Goal: Task Accomplishment & Management: Use online tool/utility

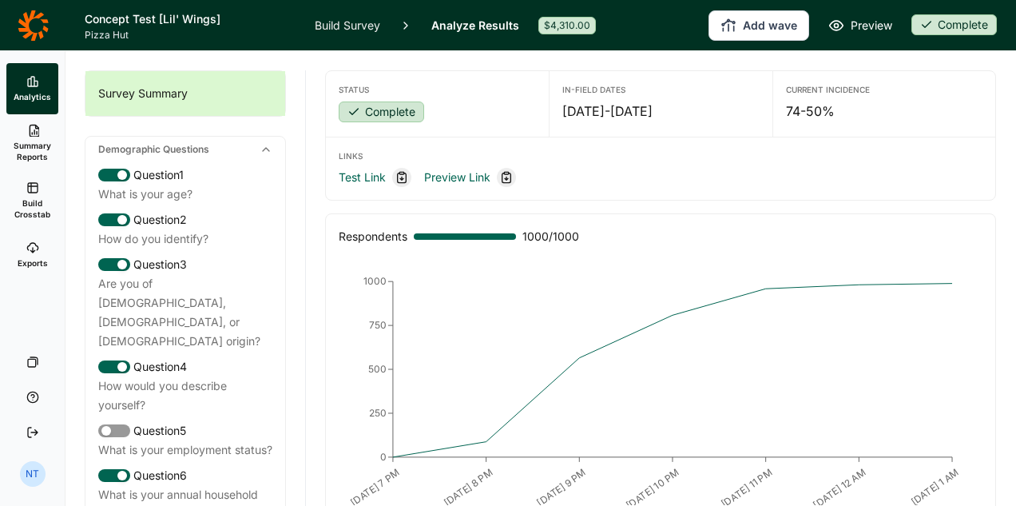
scroll to position [97, 0]
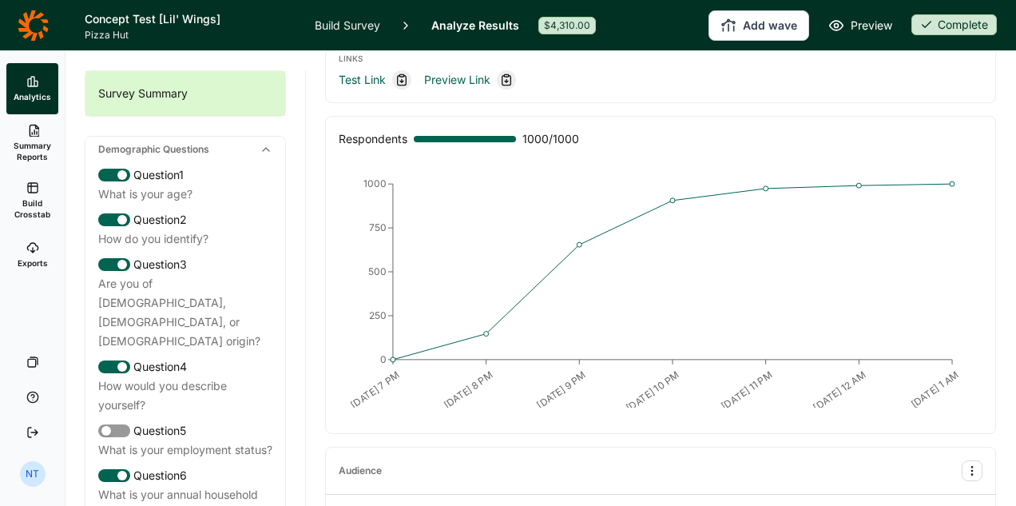
click at [26, 198] on span "Build Crosstab" at bounding box center [32, 208] width 39 height 22
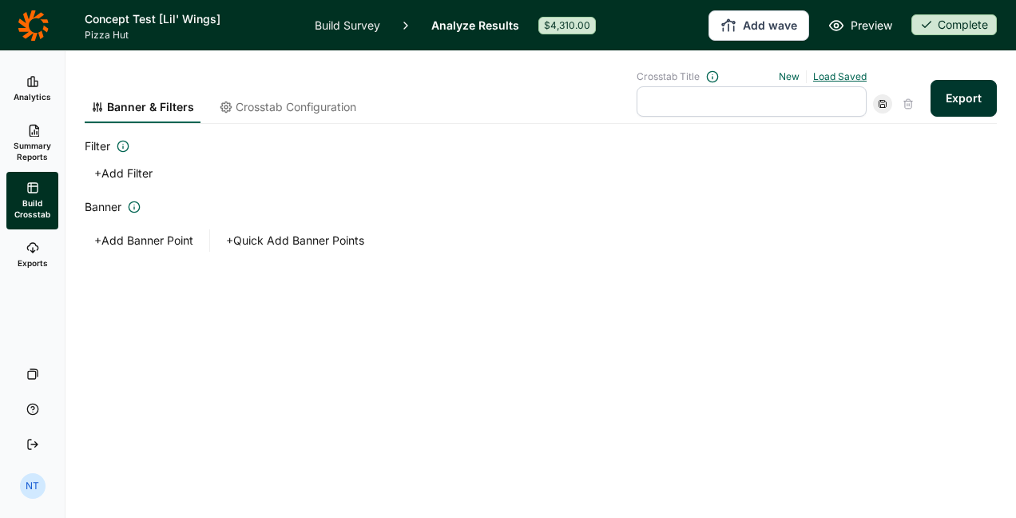
click at [840, 78] on link "Load Saved" at bounding box center [840, 76] width 54 height 12
click at [748, 145] on div "Comparing Concepts" at bounding box center [745, 148] width 230 height 22
type input "Comparing Concepts"
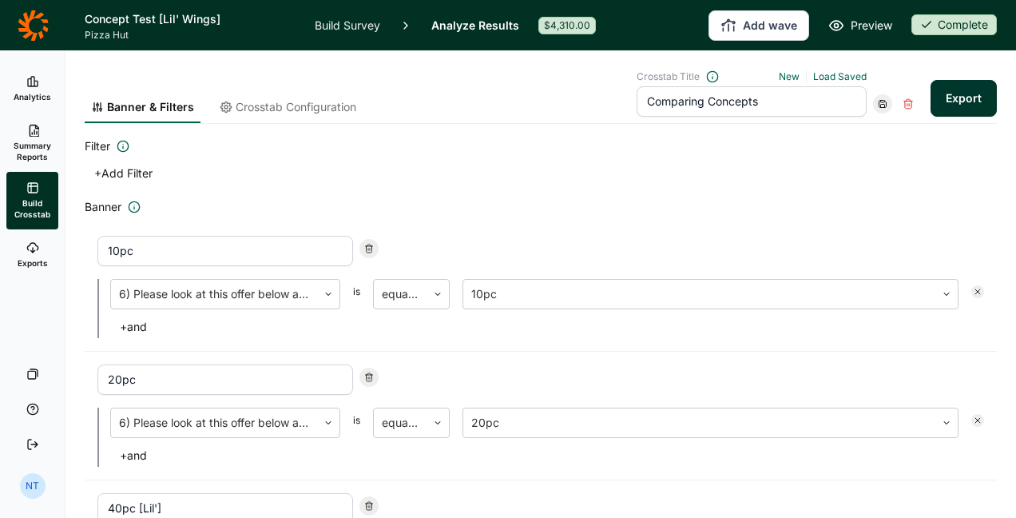
click at [935, 93] on button "Export" at bounding box center [964, 98] width 66 height 37
click at [885, 476] on link "download your file here" at bounding box center [869, 473] width 125 height 13
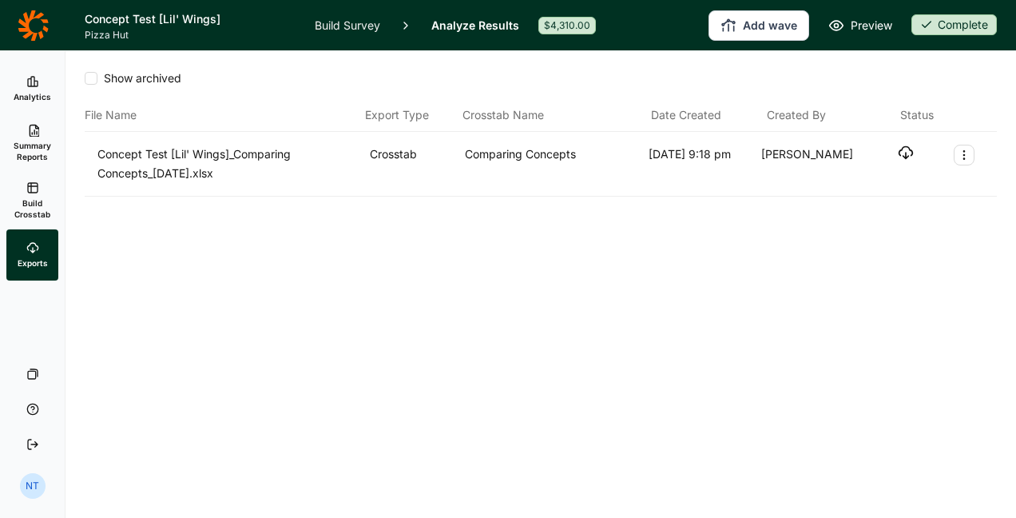
click at [909, 152] on icon "button" at bounding box center [906, 153] width 16 height 16
click at [307, 353] on div "Show archived File Name Export Type Crosstab Name Date Created Created By Statu…" at bounding box center [541, 284] width 951 height 467
click at [22, 193] on link "Build Crosstab" at bounding box center [32, 201] width 52 height 58
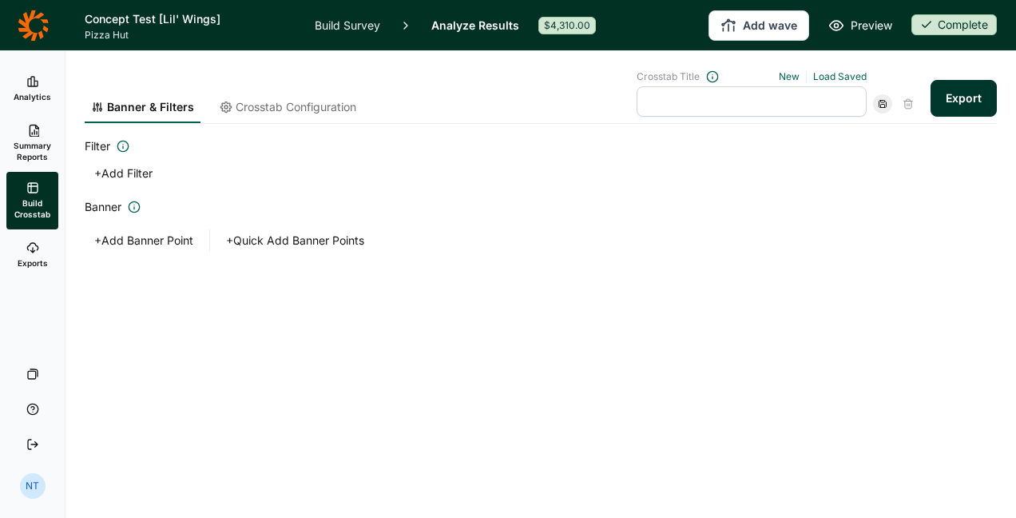
click at [286, 105] on span "Crosstab Configuration" at bounding box center [296, 107] width 121 height 16
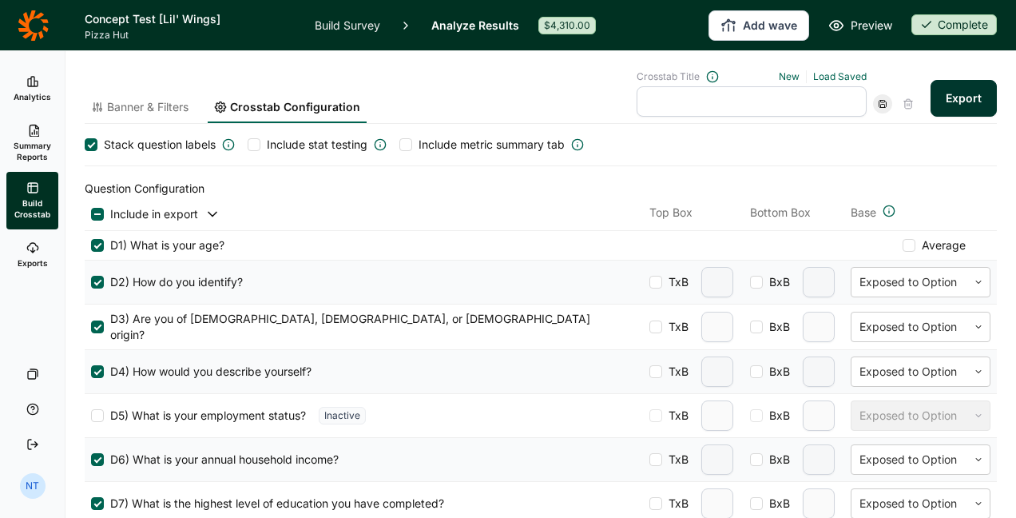
click at [157, 101] on span "Banner & Filters" at bounding box center [147, 107] width 81 height 16
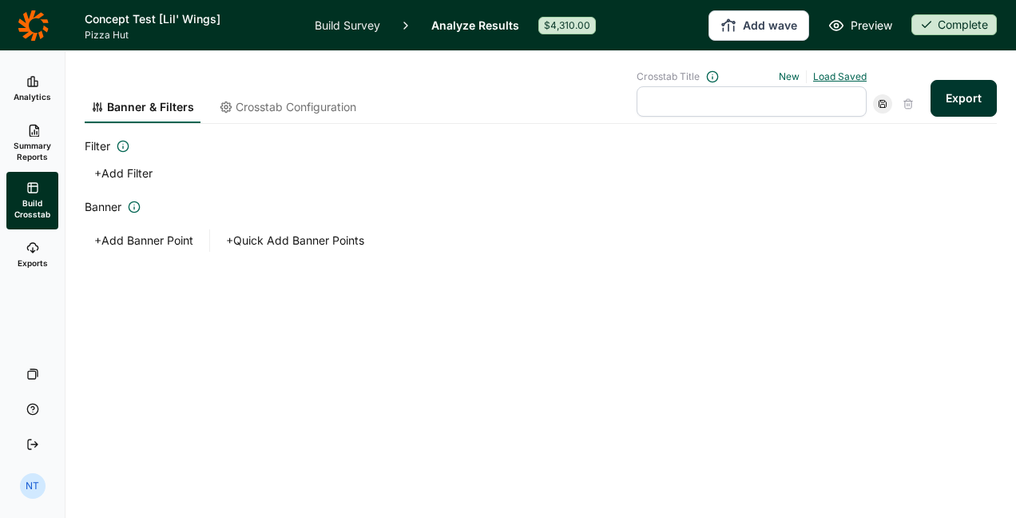
click at [858, 74] on link "Load Saved" at bounding box center [840, 76] width 54 height 12
click at [753, 149] on div "Comparing Concepts" at bounding box center [745, 148] width 230 height 22
type input "Comparing Concepts"
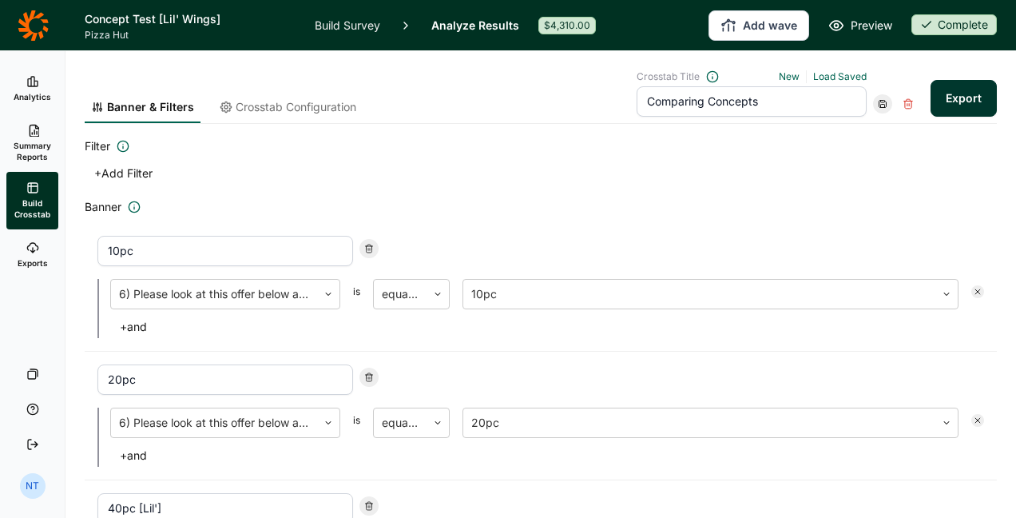
click at [344, 109] on span "Crosstab Configuration" at bounding box center [296, 107] width 121 height 16
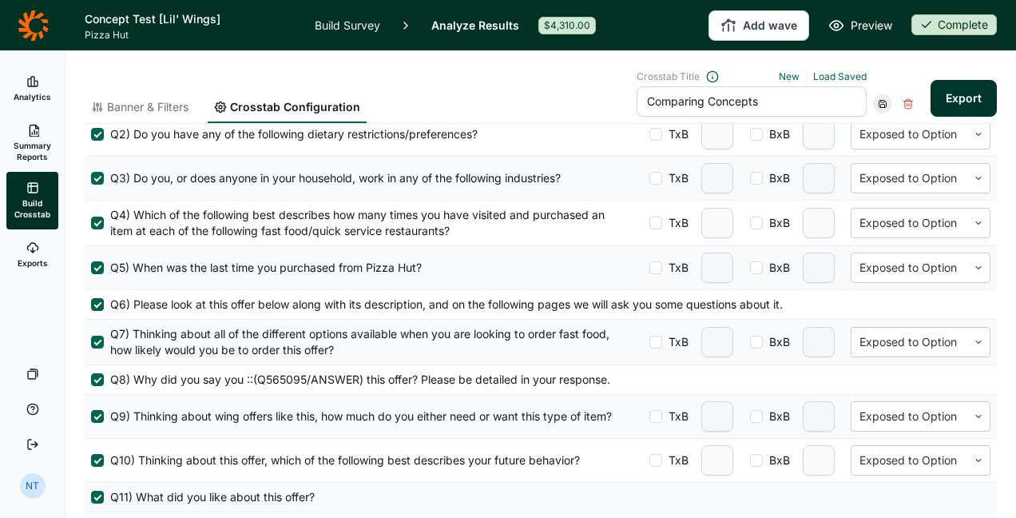
scroll to position [621, 0]
click at [662, 333] on span "TxB" at bounding box center [675, 341] width 26 height 16
click at [650, 341] on input "TxB" at bounding box center [650, 341] width 0 height 0
type input "2"
click at [750, 335] on div at bounding box center [756, 341] width 13 height 13
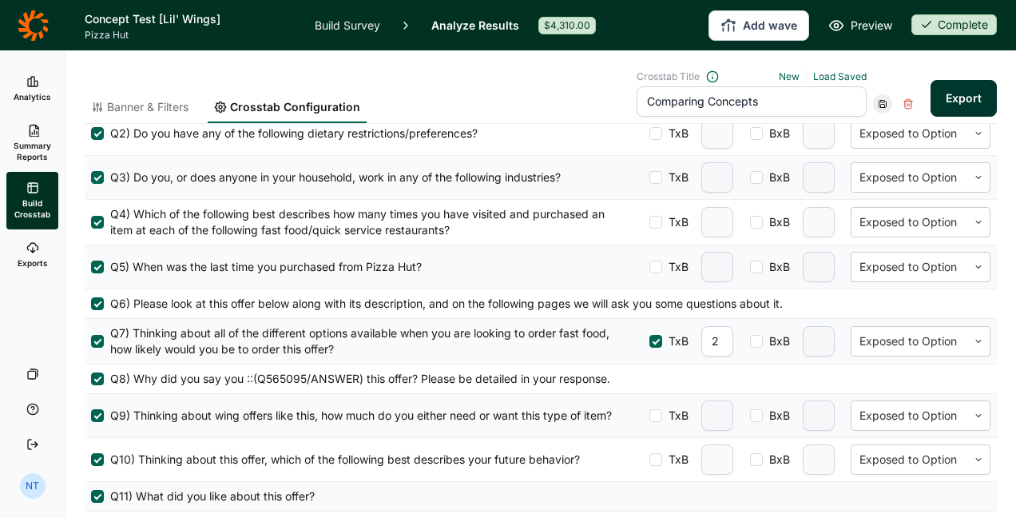
click at [750, 341] on input "BxB" at bounding box center [750, 341] width 0 height 0
type input "2"
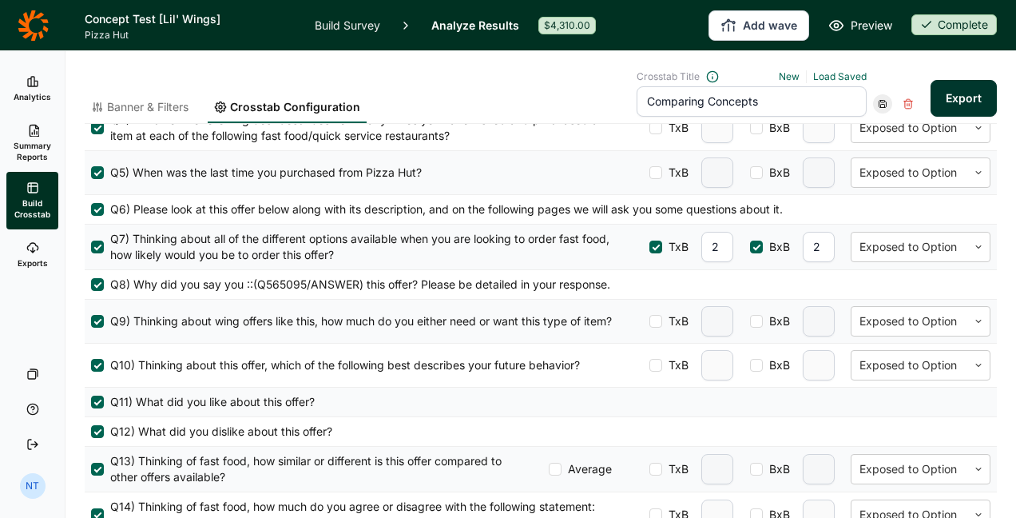
scroll to position [718, 0]
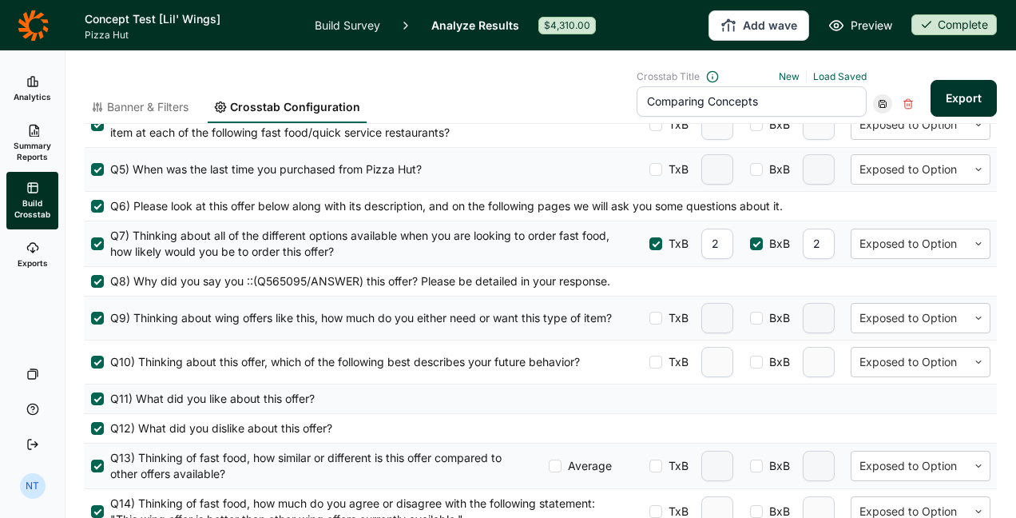
click at [650, 314] on div at bounding box center [656, 318] width 13 height 13
click at [650, 318] on input "TxB" at bounding box center [650, 318] width 0 height 0
type input "2"
click at [750, 312] on div at bounding box center [756, 318] width 13 height 13
click at [750, 318] on input "BxB" at bounding box center [750, 318] width 0 height 0
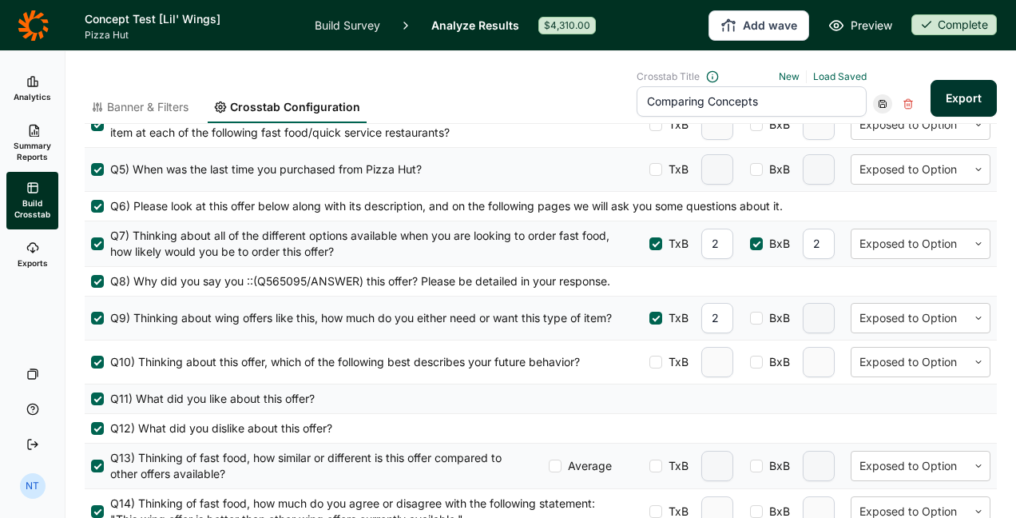
type input "2"
click at [650, 356] on div at bounding box center [656, 362] width 13 height 13
click at [650, 362] on input "TxB" at bounding box center [650, 362] width 0 height 0
type input "2"
click at [750, 360] on div at bounding box center [756, 362] width 13 height 13
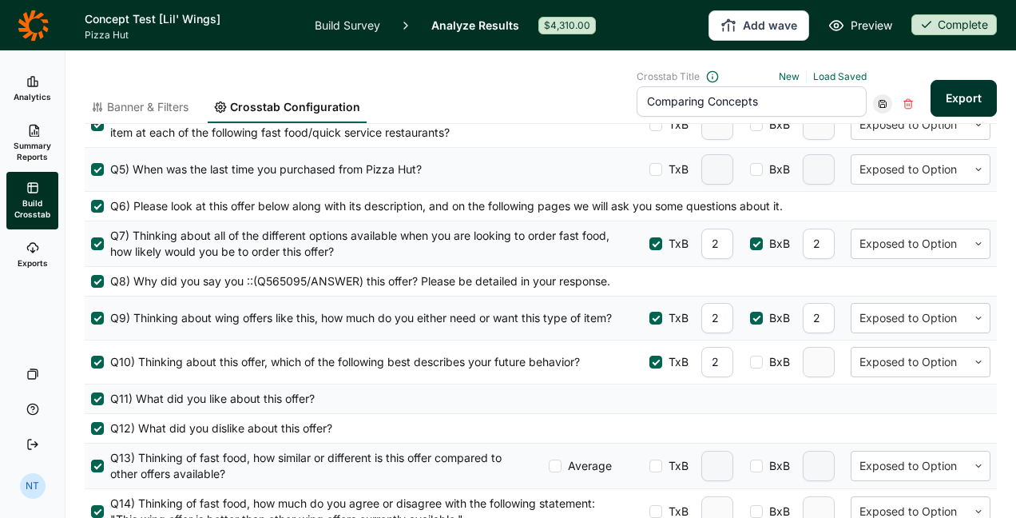
click at [750, 362] on input "BxB" at bounding box center [750, 362] width 0 height 0
type input "2"
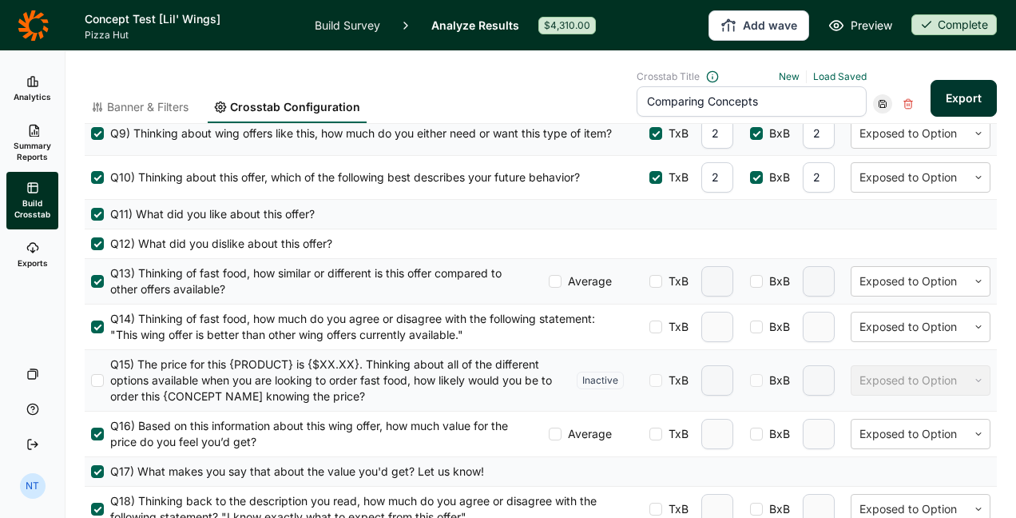
scroll to position [904, 0]
click at [654, 265] on div "TxB" at bounding box center [694, 280] width 88 height 30
click at [750, 274] on div at bounding box center [756, 280] width 13 height 13
click at [750, 280] on input "BxB" at bounding box center [750, 280] width 0 height 0
type input "2"
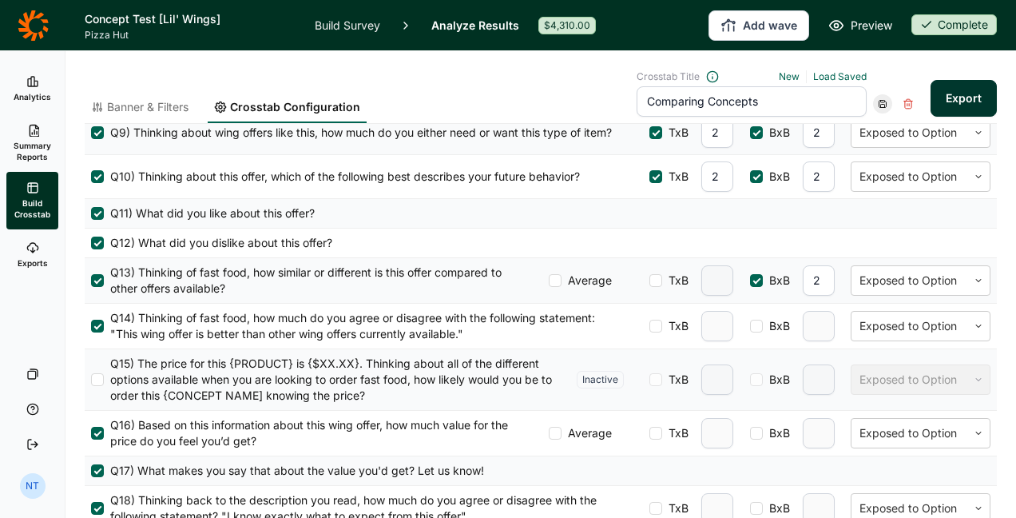
click at [650, 274] on div at bounding box center [656, 280] width 13 height 13
click at [650, 280] on input "TxB" at bounding box center [650, 280] width 0 height 0
type input "2"
click at [650, 320] on div at bounding box center [656, 326] width 13 height 13
click at [650, 326] on input "TxB" at bounding box center [650, 326] width 0 height 0
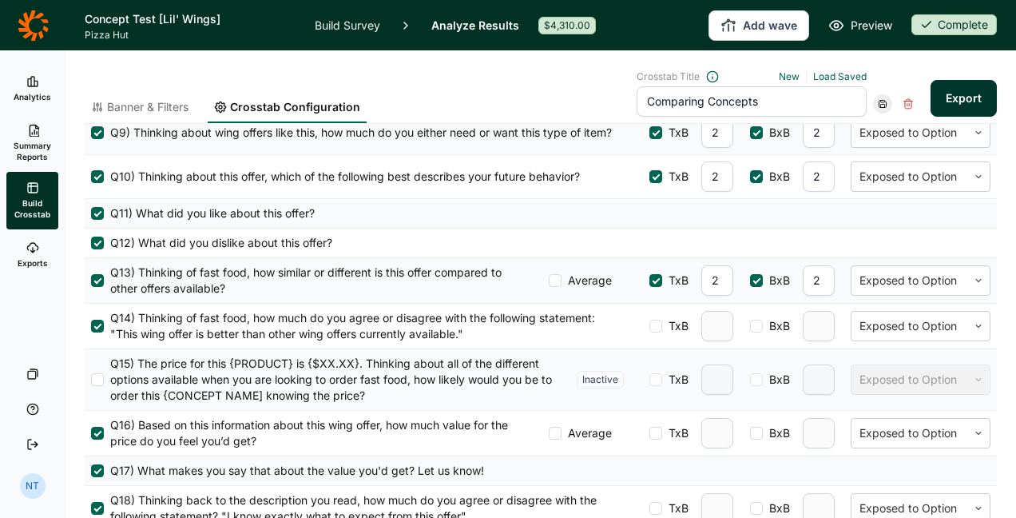
type input "2"
click at [750, 320] on div at bounding box center [756, 326] width 13 height 13
click at [750, 326] on input "BxB" at bounding box center [750, 326] width 0 height 0
type input "2"
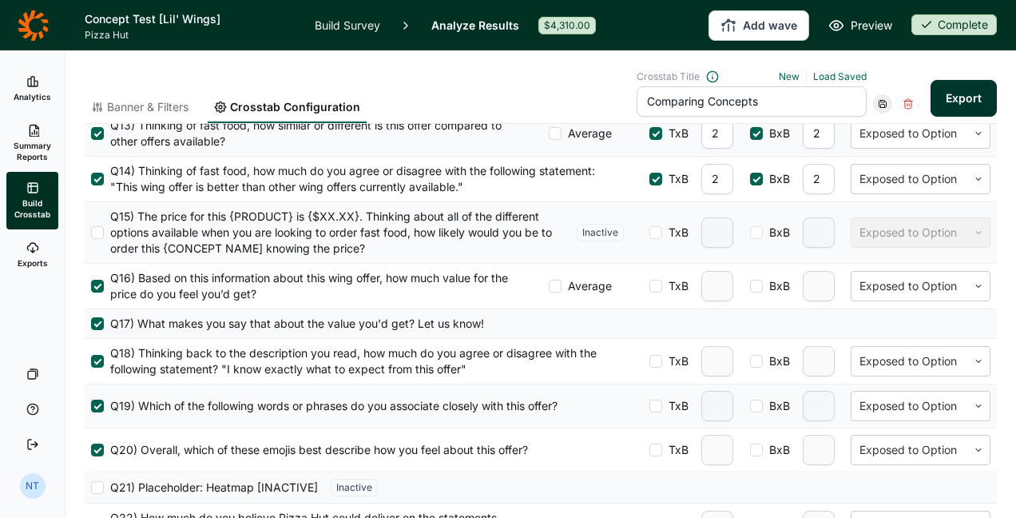
scroll to position [1079, 0]
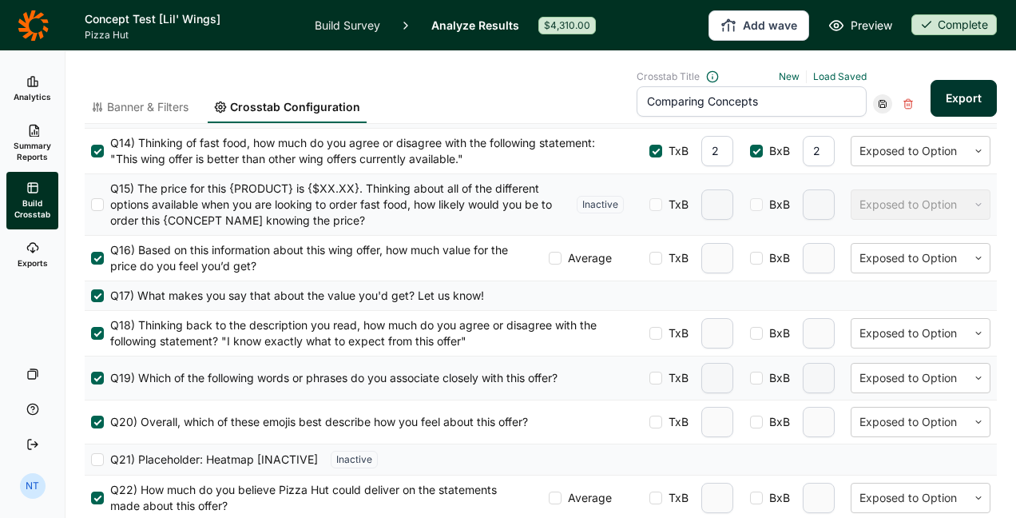
click at [634, 253] on div "Average TxB BxB Exposed to Option" at bounding box center [770, 258] width 442 height 30
click at [650, 253] on div at bounding box center [656, 258] width 13 height 13
click at [650, 258] on input "TxB" at bounding box center [650, 258] width 0 height 0
type input "2"
click at [750, 252] on div at bounding box center [756, 258] width 13 height 13
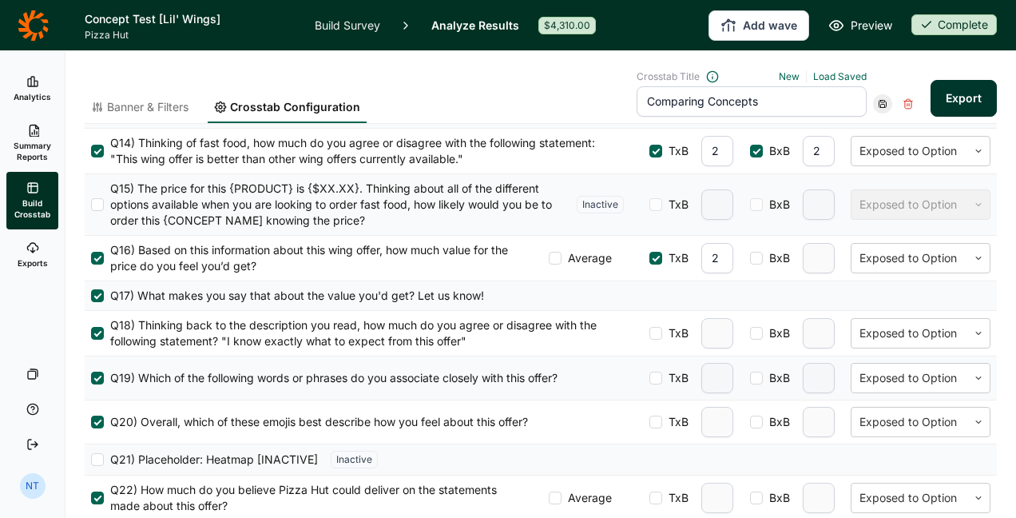
click at [750, 258] on input "BxB" at bounding box center [750, 258] width 0 height 0
type input "2"
click at [650, 329] on label "TxB" at bounding box center [669, 333] width 39 height 16
click at [650, 333] on input "TxB" at bounding box center [650, 333] width 0 height 0
type input "2"
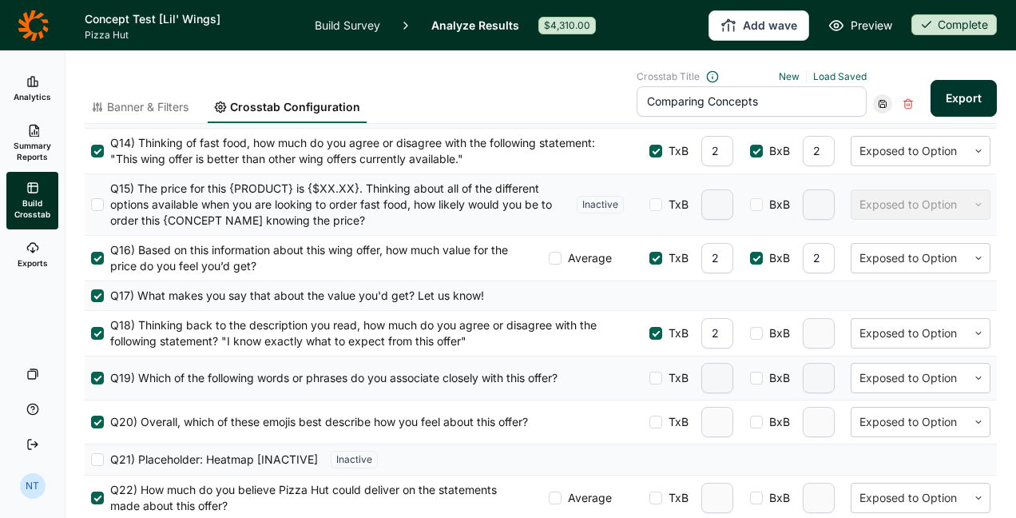
click at [763, 328] on span "BxB" at bounding box center [776, 333] width 27 height 16
click at [750, 333] on input "BxB" at bounding box center [750, 333] width 0 height 0
type input "2"
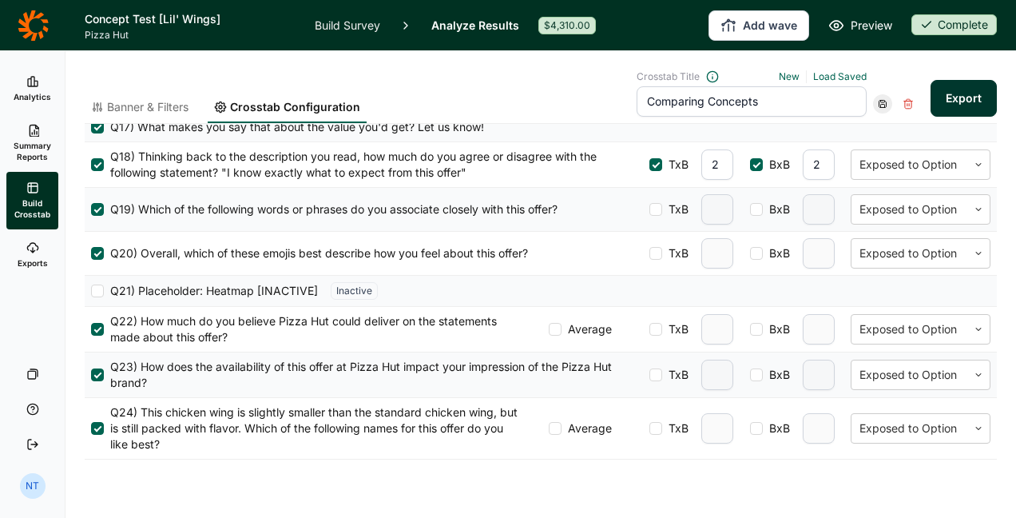
scroll to position [1254, 0]
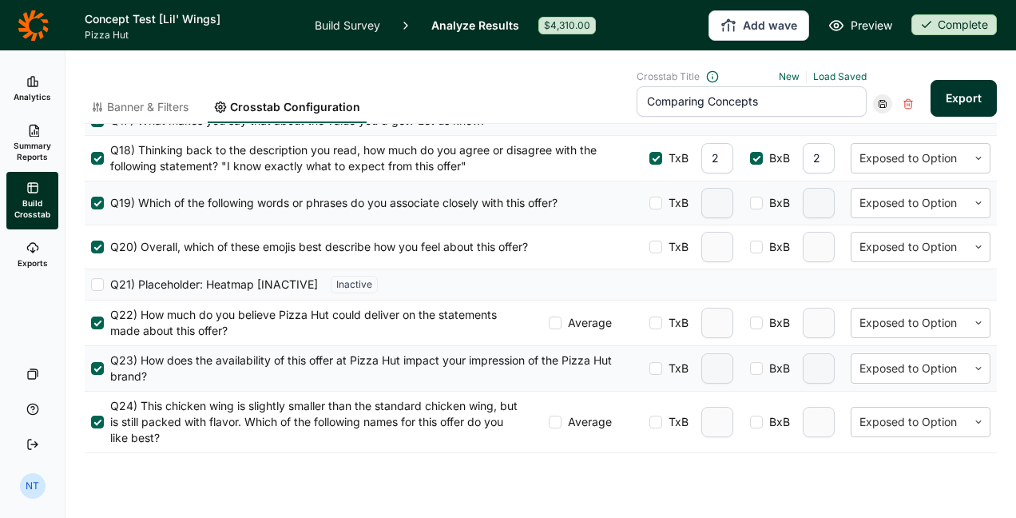
click at [662, 315] on span "TxB" at bounding box center [675, 323] width 26 height 16
click at [650, 323] on input "TxB" at bounding box center [650, 323] width 0 height 0
type input "2"
click at [763, 315] on span "BxB" at bounding box center [776, 323] width 27 height 16
click at [750, 323] on input "BxB" at bounding box center [750, 323] width 0 height 0
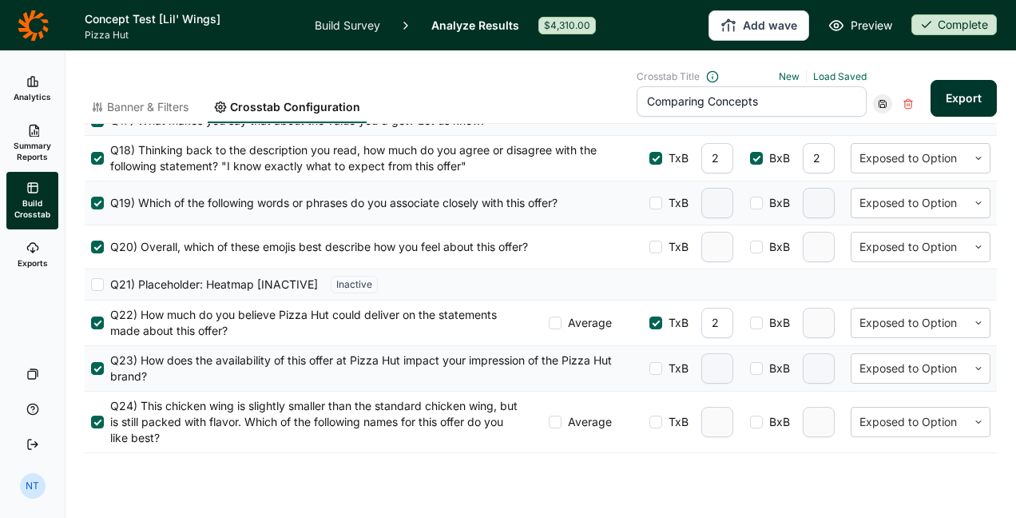
type input "2"
click at [662, 360] on span "TxB" at bounding box center [675, 368] width 26 height 16
click at [650, 368] on input "TxB" at bounding box center [650, 368] width 0 height 0
type input "2"
click at [750, 362] on div at bounding box center [756, 368] width 13 height 13
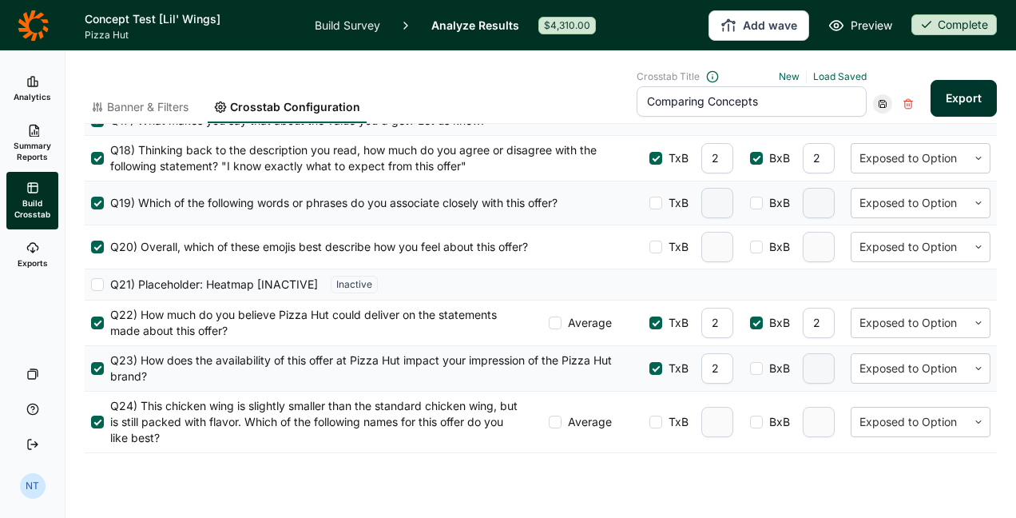
click at [750, 368] on input "BxB" at bounding box center [750, 368] width 0 height 0
type input "2"
click at [878, 102] on icon at bounding box center [883, 104] width 10 height 10
click at [886, 126] on div "Update" at bounding box center [921, 124] width 128 height 22
click at [948, 104] on button "Export" at bounding box center [964, 98] width 66 height 37
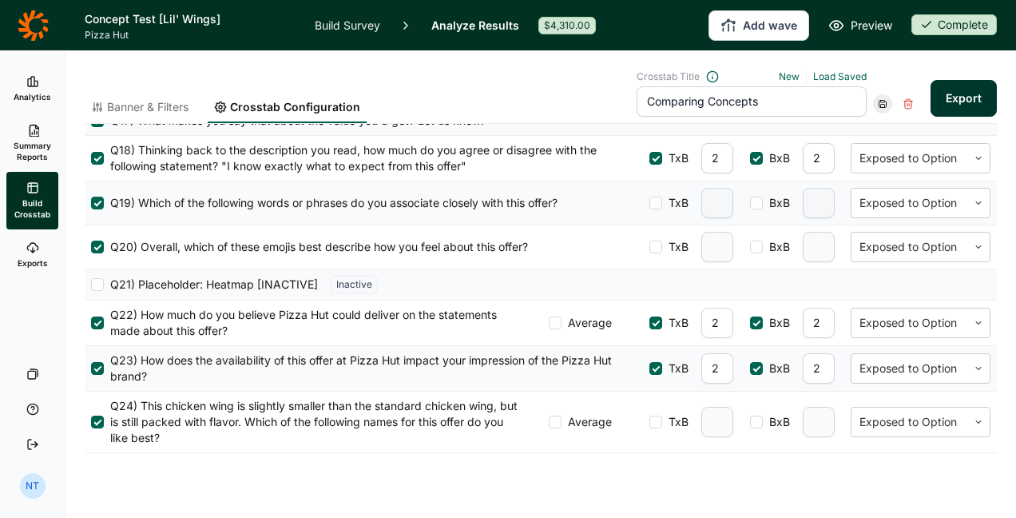
click at [40, 246] on link "Exports" at bounding box center [32, 254] width 52 height 51
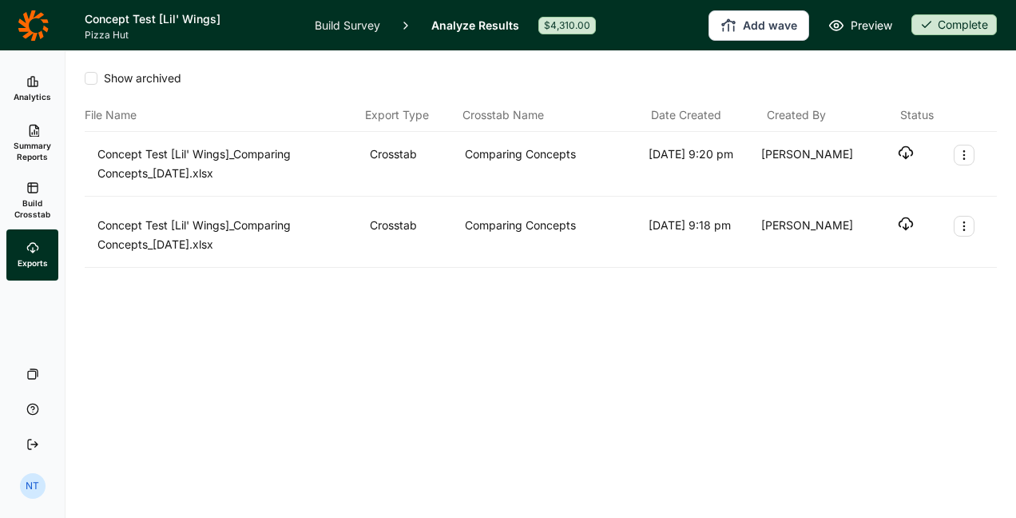
click at [912, 145] on icon "button" at bounding box center [906, 153] width 16 height 16
click at [364, 379] on div "Show archived File Name Export Type Crosstab Name Date Created Created By Statu…" at bounding box center [541, 284] width 951 height 467
click at [26, 182] on link "Build Crosstab" at bounding box center [32, 201] width 52 height 58
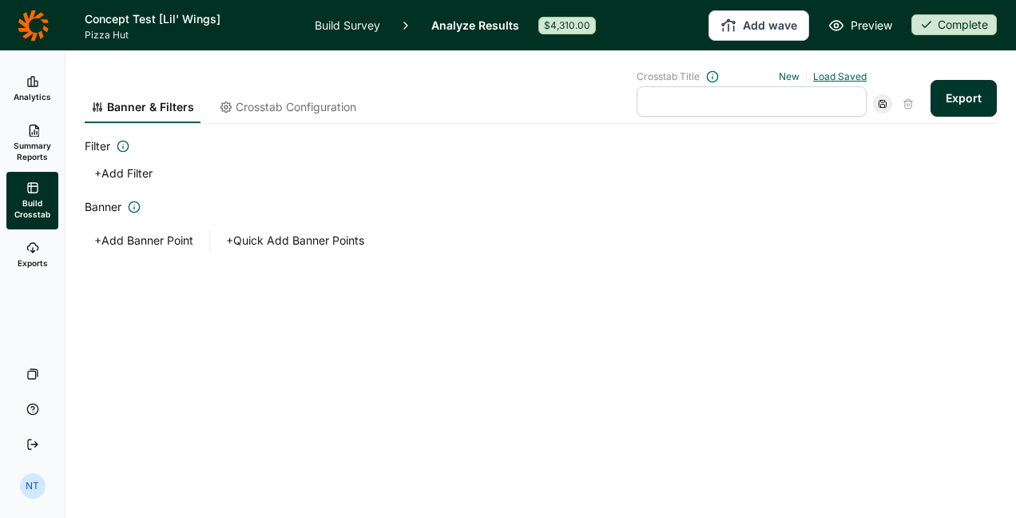
click at [840, 73] on link "Load Saved" at bounding box center [840, 76] width 54 height 12
click at [769, 142] on div "Comparing Concepts" at bounding box center [745, 148] width 230 height 22
type input "Comparing Concepts"
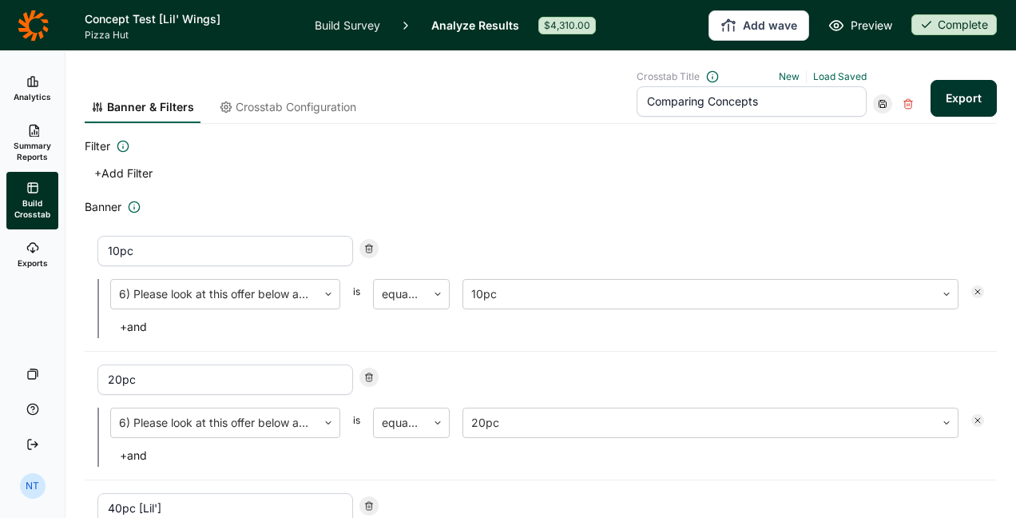
click at [295, 94] on div "Banner & Filters Crosstab Configuration" at bounding box center [224, 96] width 278 height 53
click at [302, 109] on span "Crosstab Configuration" at bounding box center [296, 107] width 121 height 16
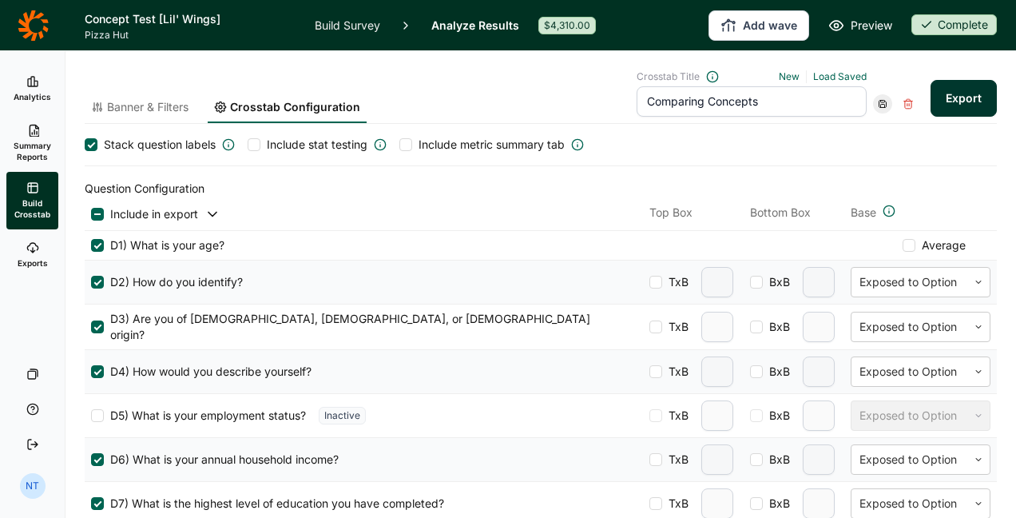
click at [321, 141] on span "Include stat testing" at bounding box center [317, 145] width 101 height 16
click at [248, 145] on input "Include stat testing" at bounding box center [248, 145] width 0 height 0
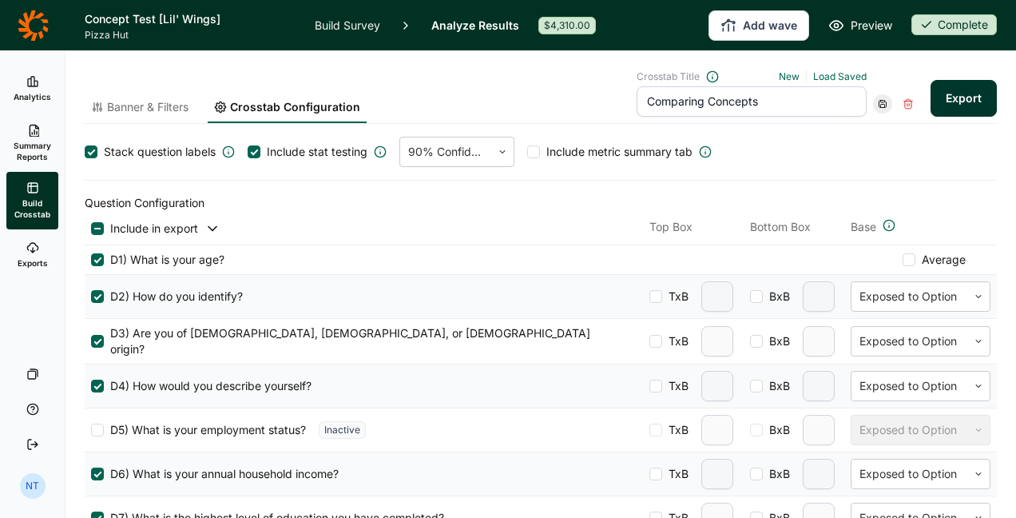
click at [949, 105] on button "Export" at bounding box center [964, 98] width 66 height 37
click at [851, 475] on link "download your file here" at bounding box center [869, 473] width 125 height 13
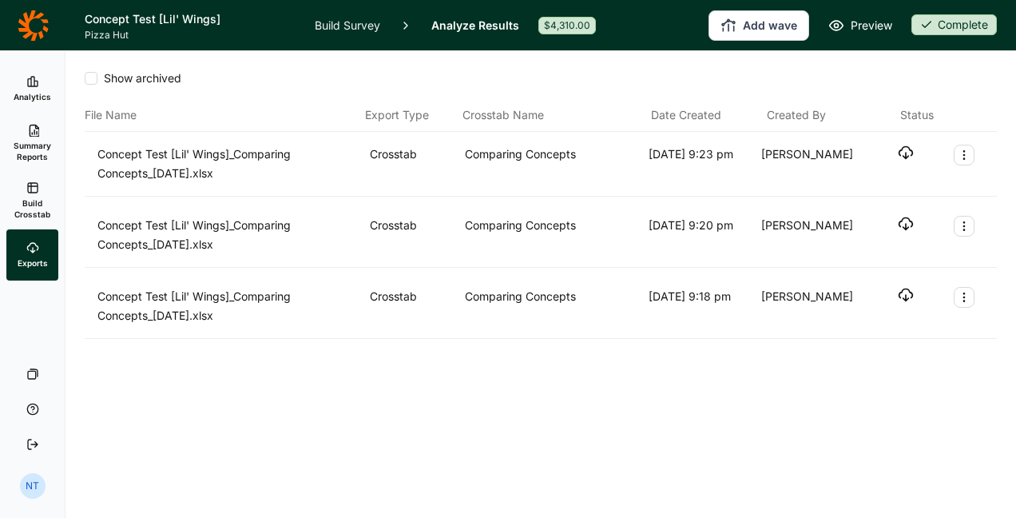
click at [905, 145] on icon "button" at bounding box center [906, 153] width 16 height 16
click at [17, 227] on link "Build Crosstab" at bounding box center [32, 201] width 52 height 58
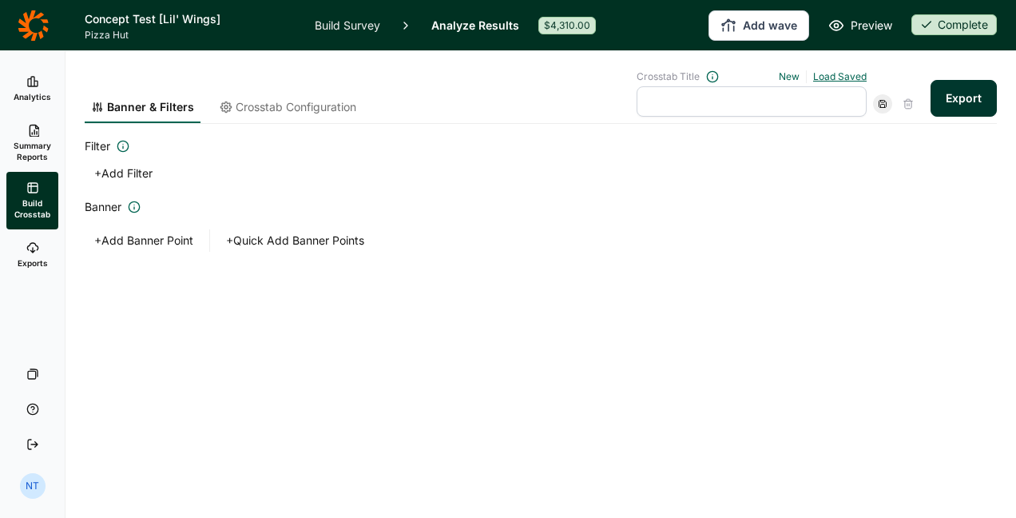
click at [855, 80] on link "Load Saved" at bounding box center [840, 76] width 54 height 12
click at [747, 140] on div "Comparing Concepts" at bounding box center [745, 148] width 230 height 22
type input "Comparing Concepts"
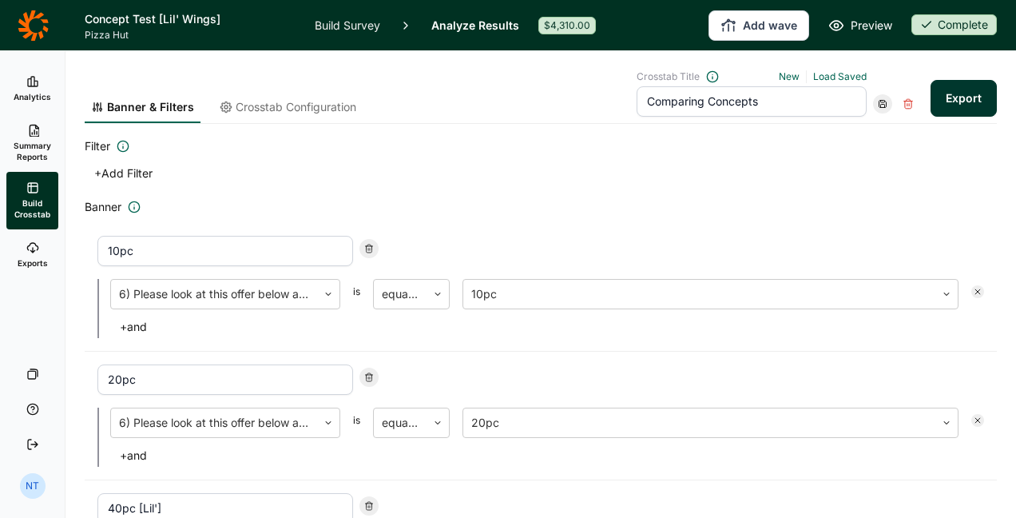
click at [327, 105] on span "Crosstab Configuration" at bounding box center [296, 107] width 121 height 16
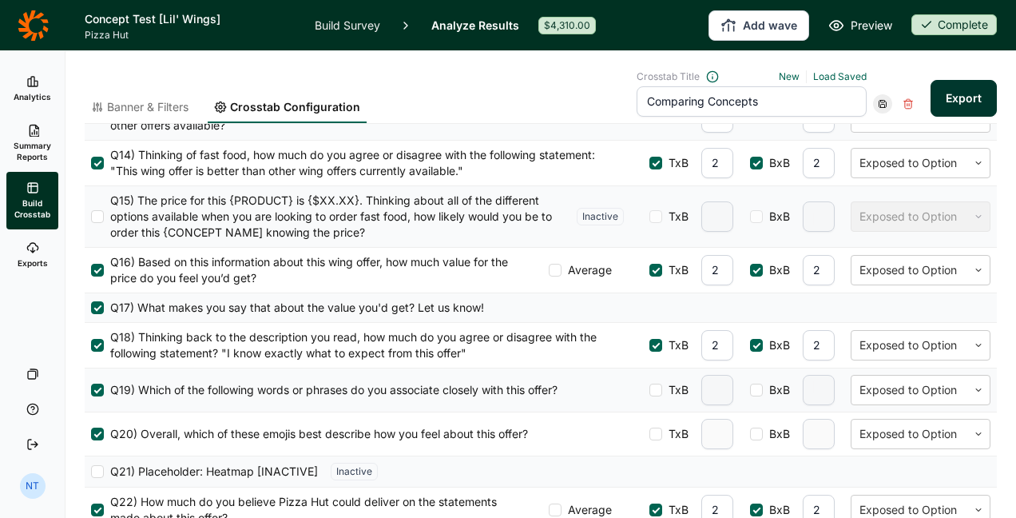
scroll to position [1254, 0]
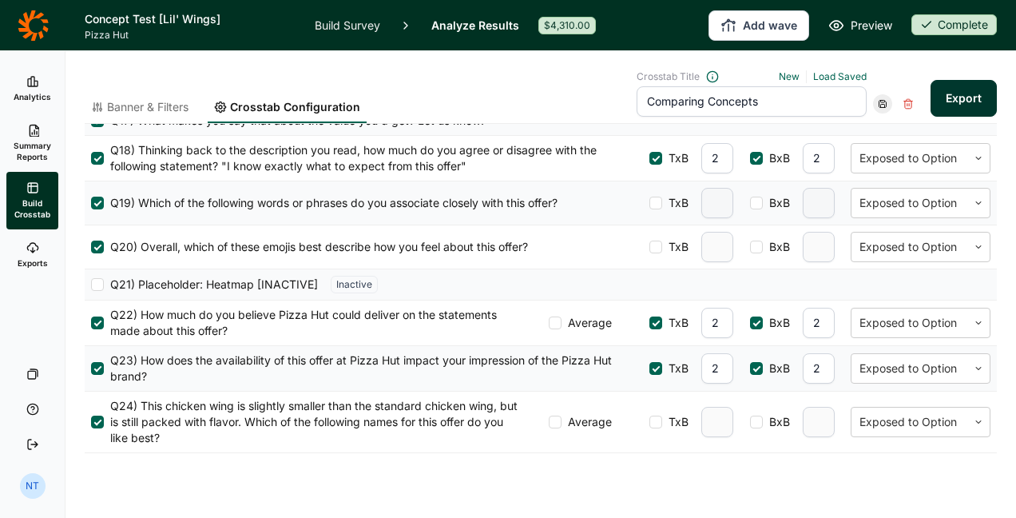
click at [562, 414] on span "Average" at bounding box center [587, 422] width 50 height 16
click at [549, 422] on input "Average" at bounding box center [549, 422] width 0 height 0
click at [952, 102] on button "Export" at bounding box center [964, 98] width 66 height 37
click at [822, 470] on link "download your file here" at bounding box center [869, 473] width 125 height 13
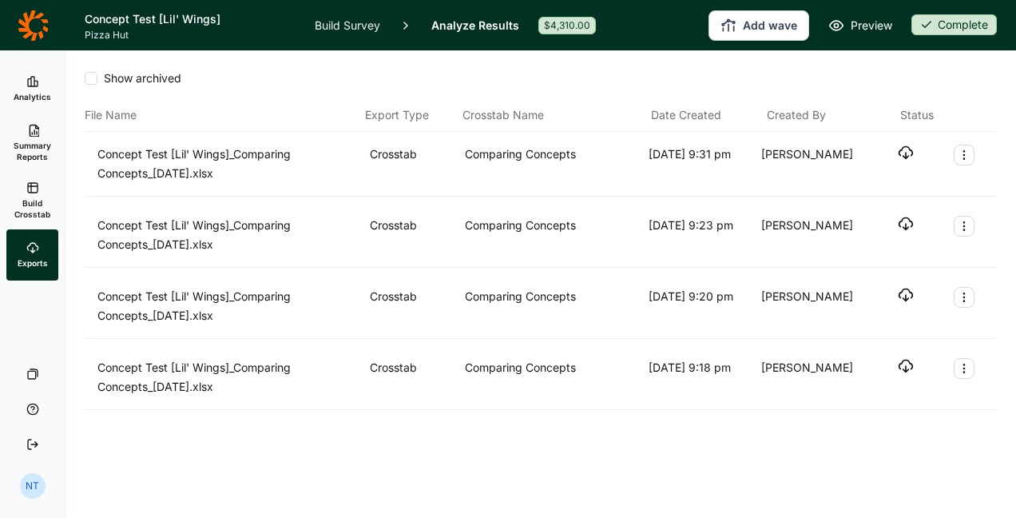
click at [904, 150] on icon "button" at bounding box center [906, 153] width 16 height 16
click at [48, 195] on link "Build Crosstab" at bounding box center [32, 201] width 52 height 58
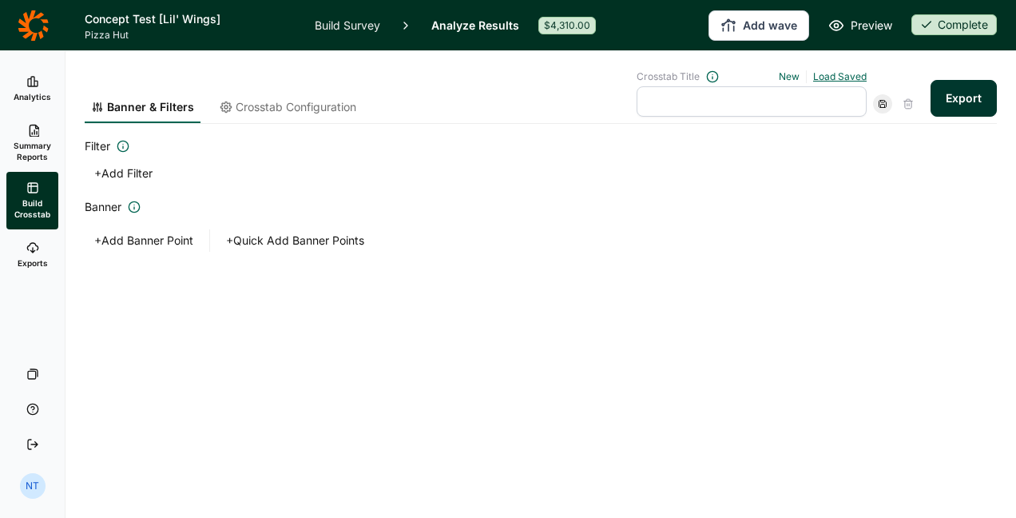
click at [860, 80] on link "Load Saved" at bounding box center [840, 76] width 54 height 12
click at [747, 141] on div "Comparing Concepts" at bounding box center [745, 148] width 230 height 22
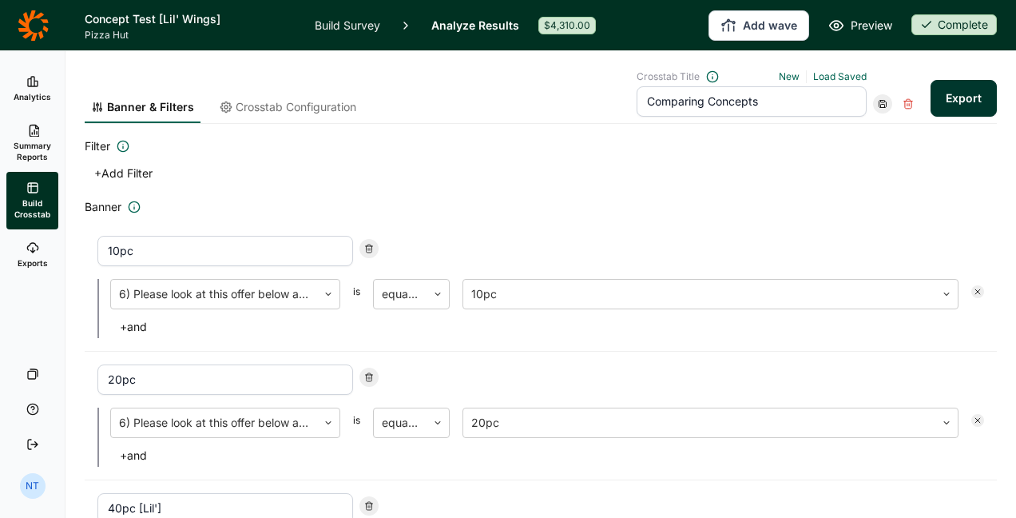
click at [770, 97] on input "Comparing Concepts" at bounding box center [752, 101] width 230 height 30
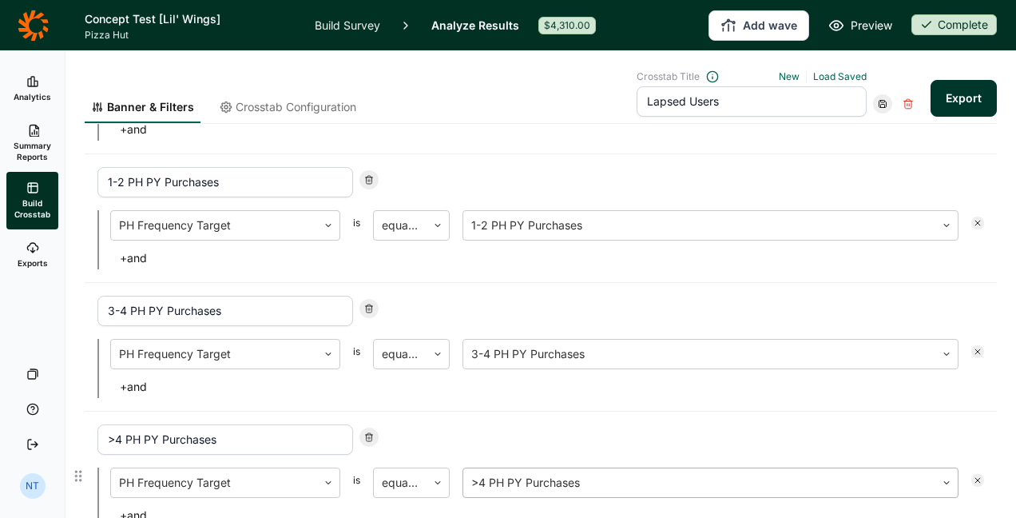
scroll to position [794, 0]
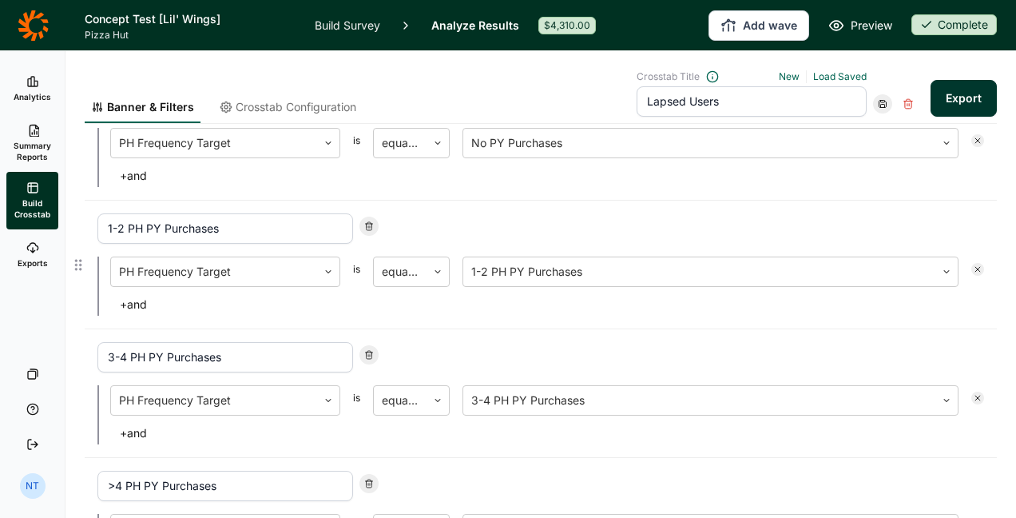
type input "Lapsed Users"
click at [366, 222] on use at bounding box center [369, 226] width 7 height 8
type input "3-4 PH PY Purchases"
type input ">4 PH PY Purchases"
click at [366, 222] on use at bounding box center [369, 226] width 7 height 8
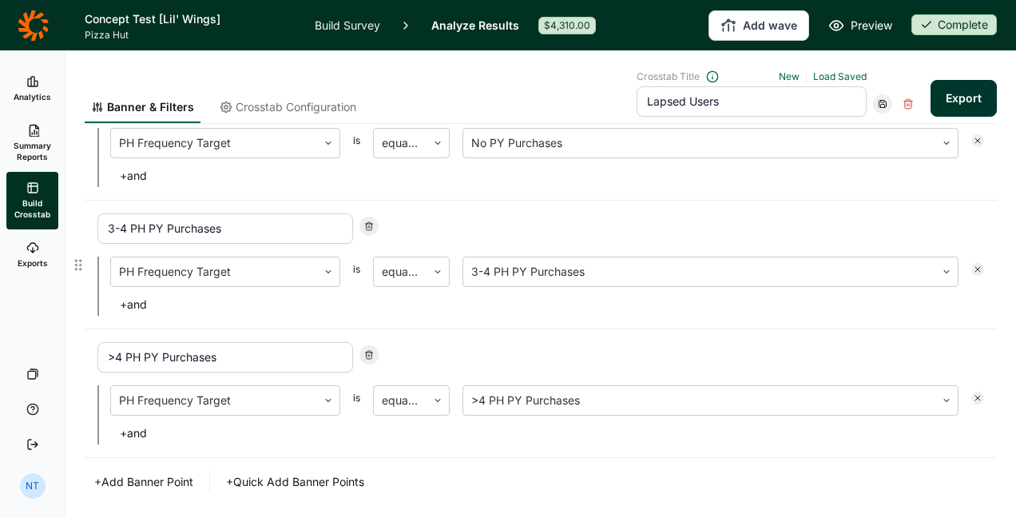
type input ">4 PH PY Purchases"
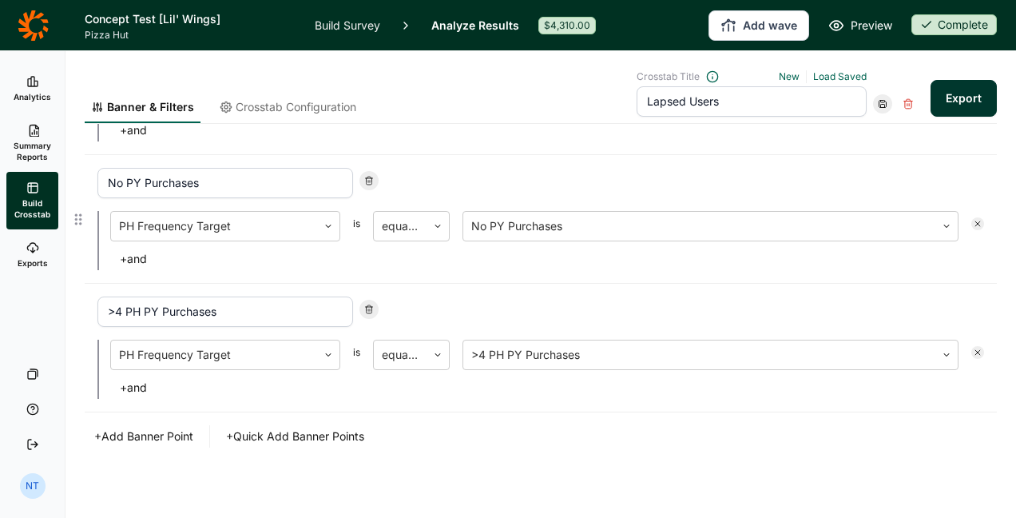
click at [372, 177] on icon at bounding box center [369, 181] width 10 height 10
type input ">4 PH PY Purchases"
click at [372, 305] on use at bounding box center [369, 308] width 7 height 8
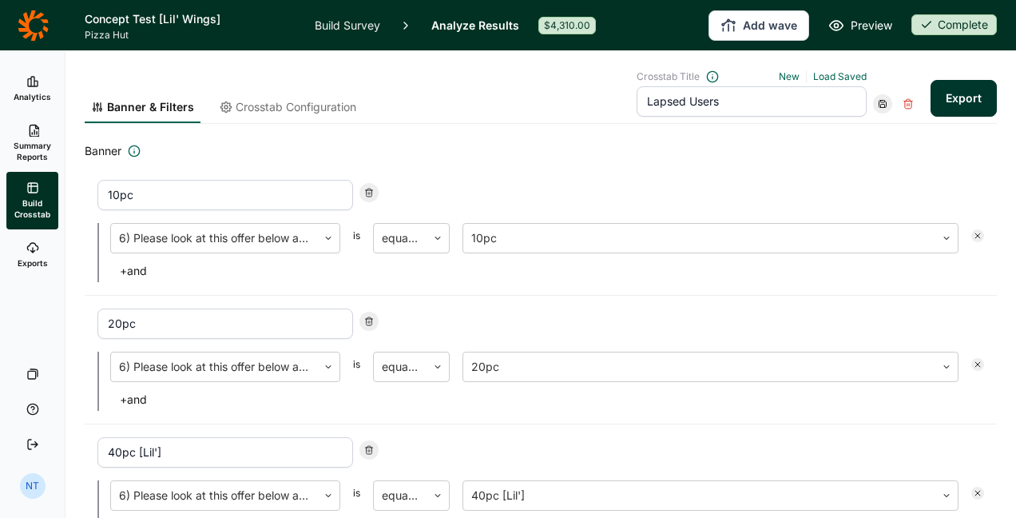
scroll to position [0, 0]
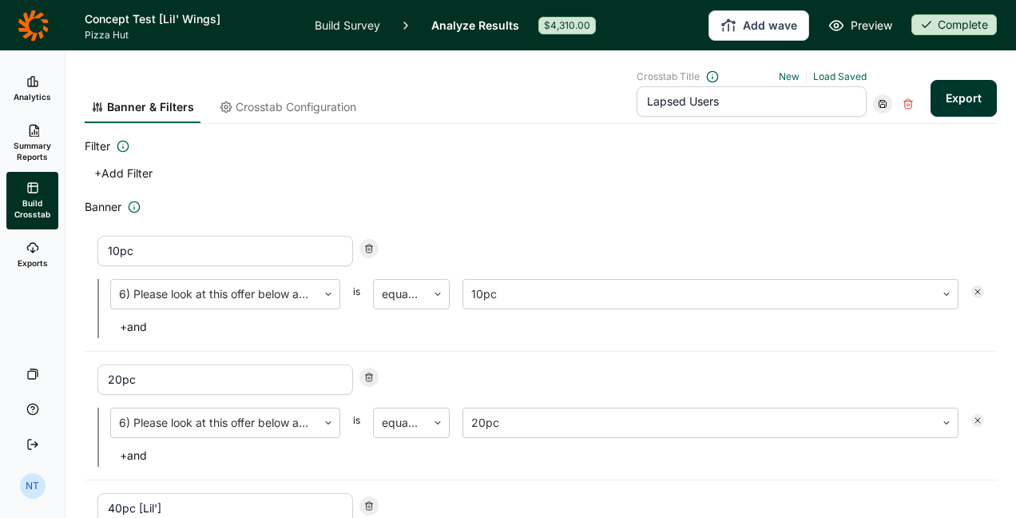
click at [137, 165] on button "+ Add Filter" at bounding box center [124, 173] width 78 height 22
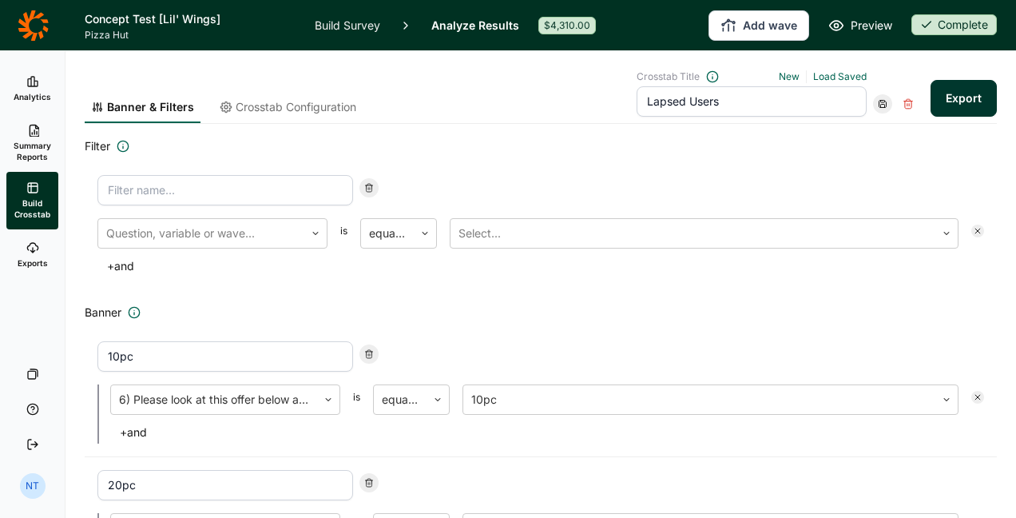
click at [169, 198] on input at bounding box center [225, 190] width 256 height 30
click at [256, 228] on div "Question, variable or wave... is equal to Select... + and" at bounding box center [541, 226] width 912 height 128
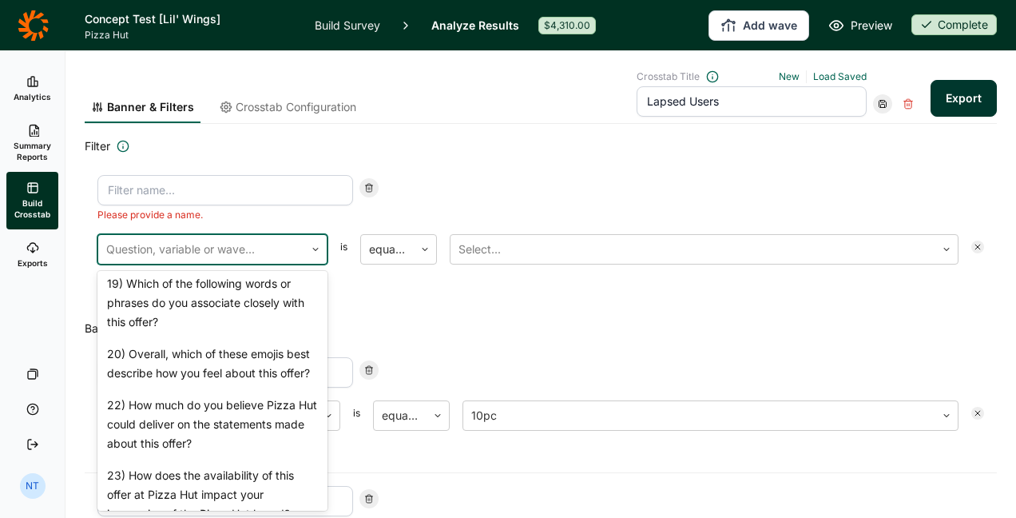
scroll to position [1857, 0]
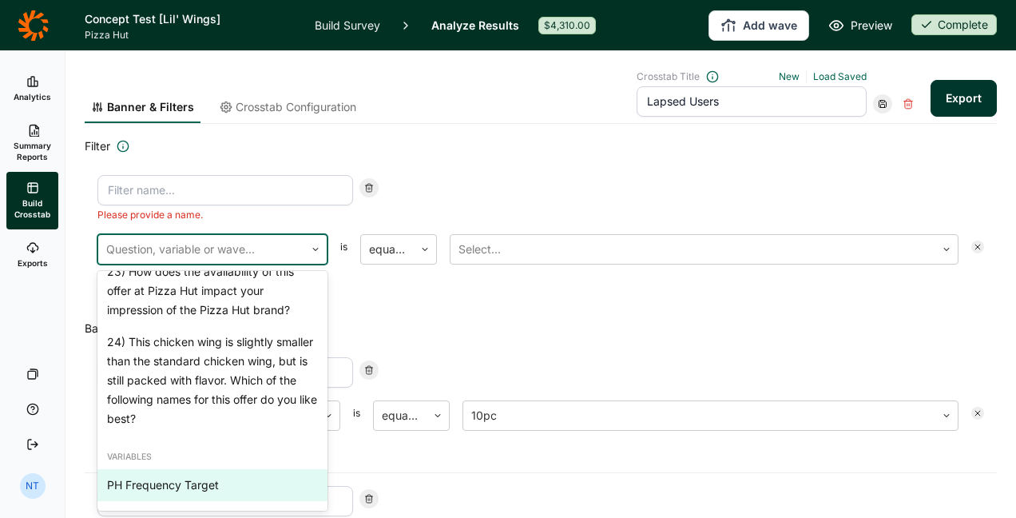
click at [185, 484] on div "PH Frequency Target" at bounding box center [212, 485] width 230 height 32
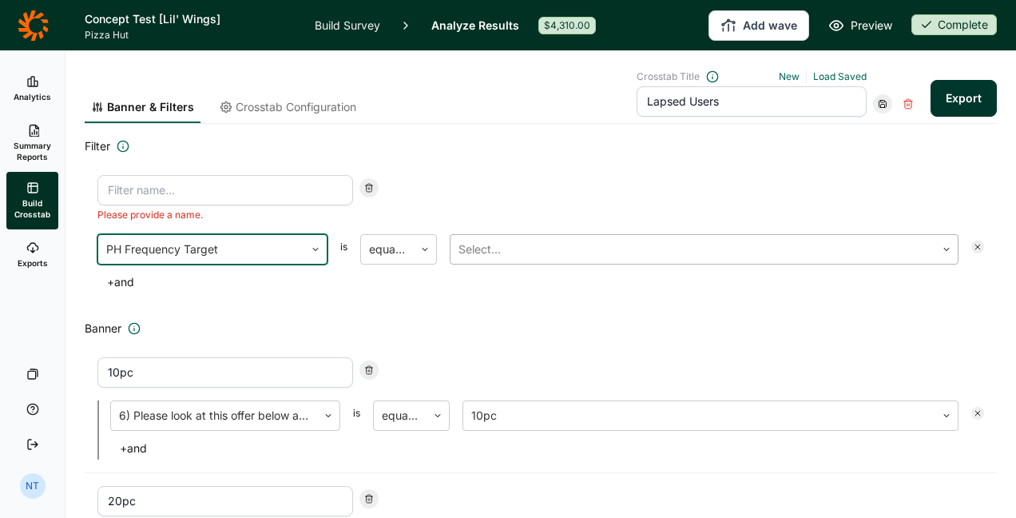
click at [519, 260] on div "Select..." at bounding box center [693, 249] width 485 height 29
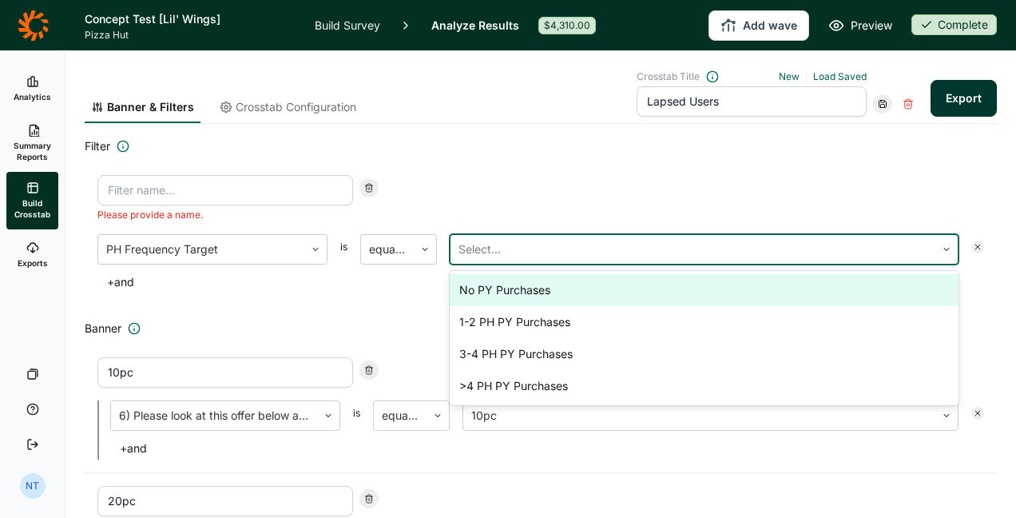
click at [515, 292] on div "No PY Purchases" at bounding box center [704, 290] width 509 height 32
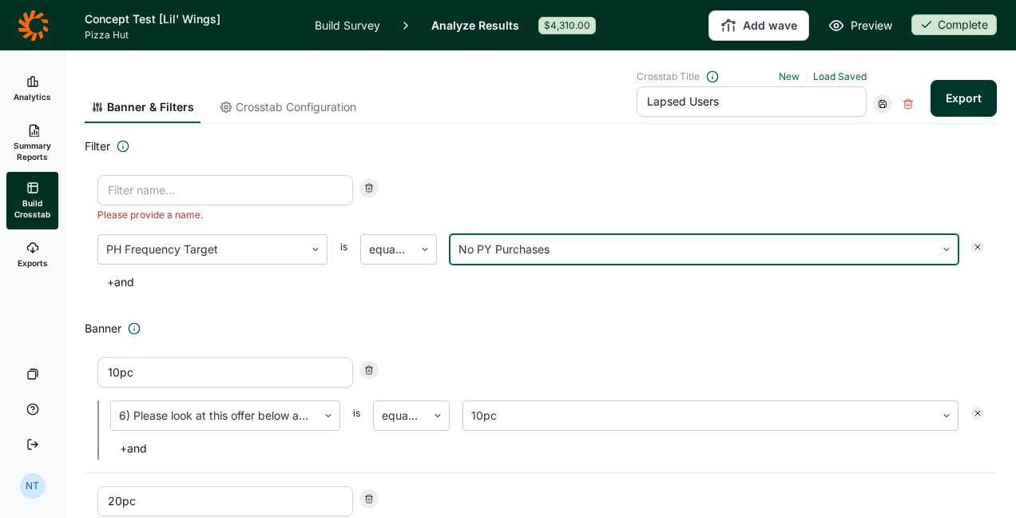
click at [237, 188] on input at bounding box center [225, 190] width 256 height 30
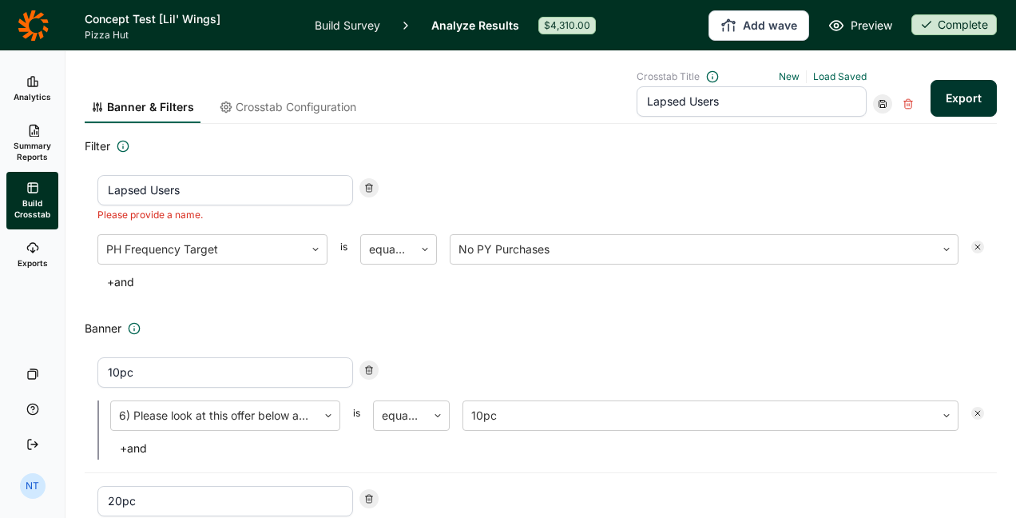
type input "Lapsed Users"
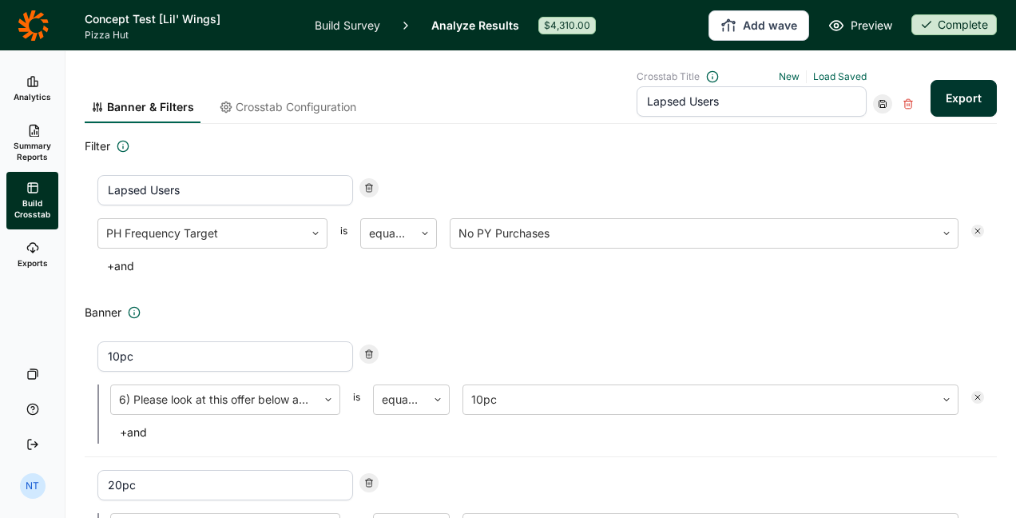
click at [948, 105] on button "Export" at bounding box center [964, 98] width 66 height 37
click at [878, 101] on icon at bounding box center [883, 104] width 10 height 10
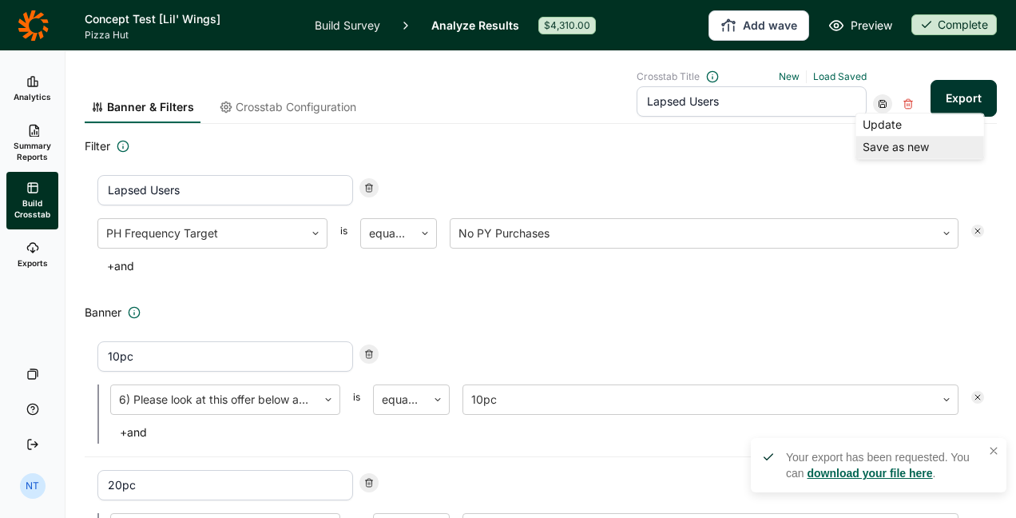
click at [890, 142] on div "Save as new" at bounding box center [921, 147] width 128 height 22
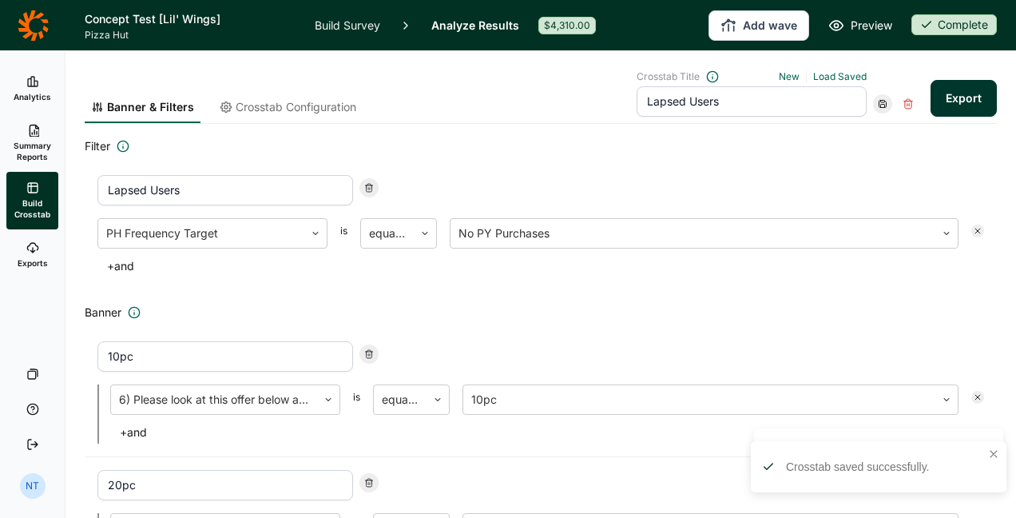
click at [662, 105] on input "Lapsed Users" at bounding box center [752, 101] width 230 height 30
type input "Light Users"
click at [127, 190] on input "Lapsed Users" at bounding box center [225, 190] width 256 height 30
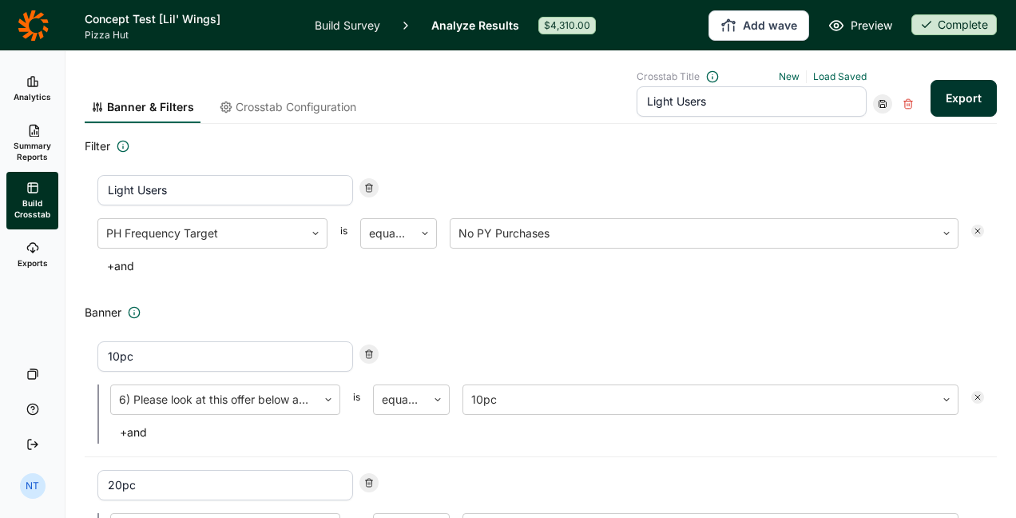
type input "Light Users"
click at [511, 249] on div "PH Frequency Target is equal to No PY Purchases + and" at bounding box center [540, 247] width 887 height 59
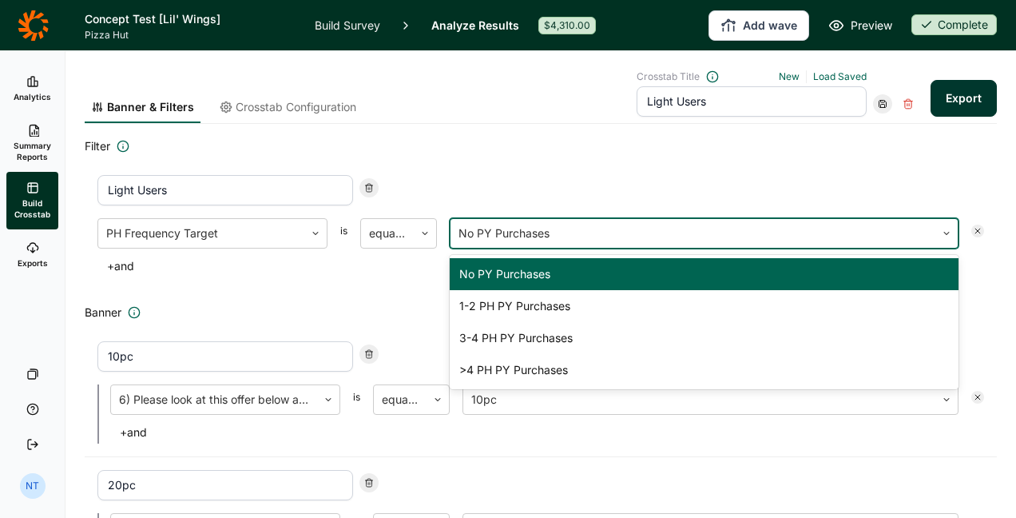
click at [499, 241] on div at bounding box center [693, 233] width 469 height 22
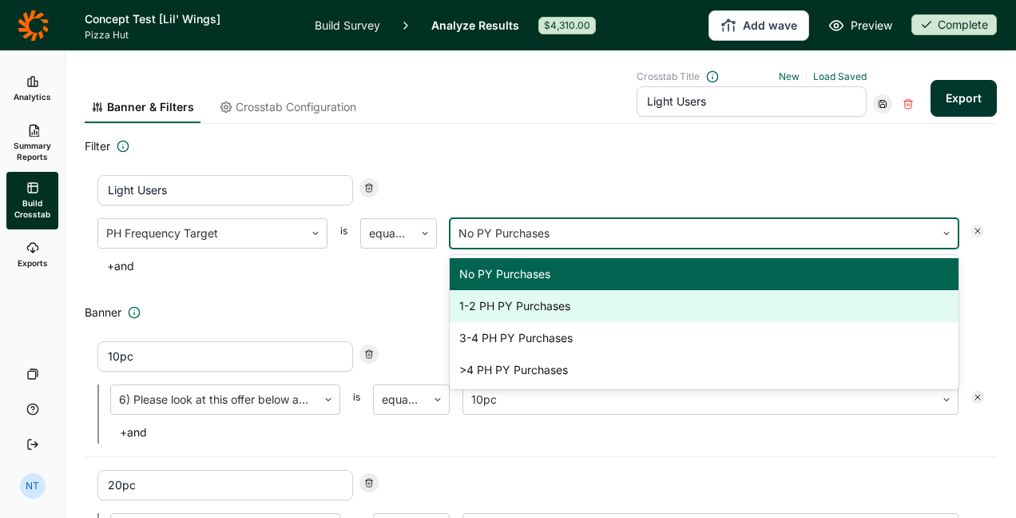
click at [516, 300] on div "1-2 PH PY Purchases" at bounding box center [704, 306] width 509 height 32
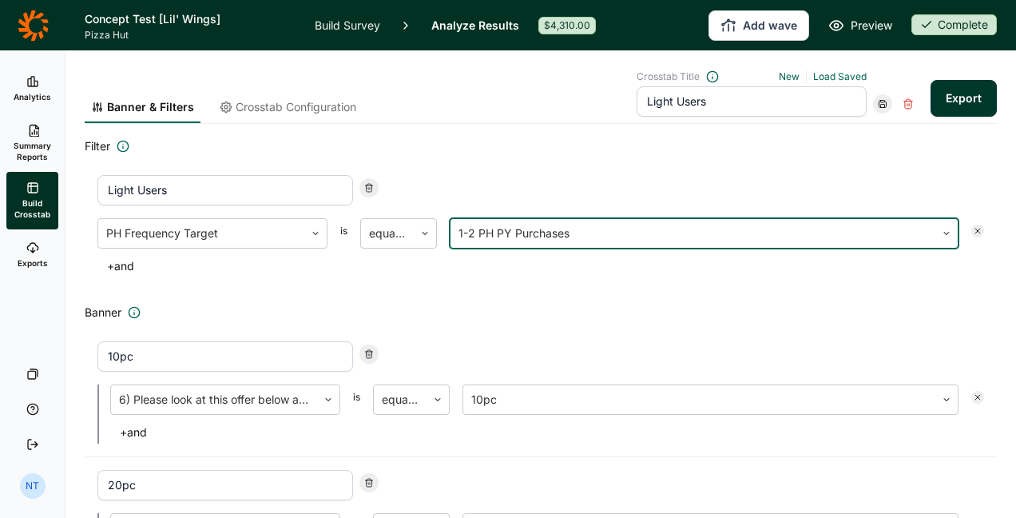
click at [622, 209] on div "Light Users PH Frequency Target is equal to option 1-2 PH PY Purchases , select…" at bounding box center [541, 226] width 912 height 128
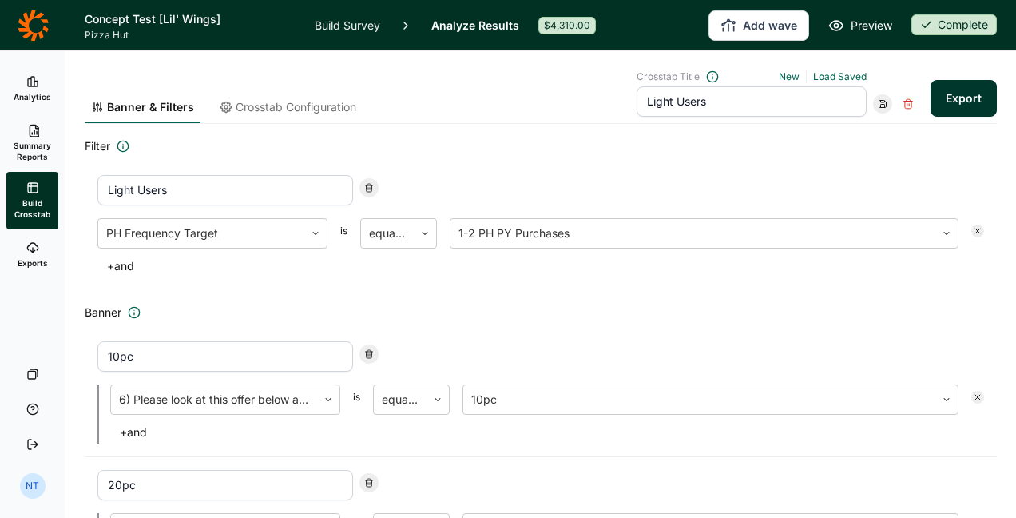
click at [878, 105] on icon at bounding box center [883, 104] width 10 height 10
click at [887, 149] on div "Save as new" at bounding box center [921, 147] width 128 height 22
click at [951, 108] on button "Export" at bounding box center [964, 98] width 66 height 37
click at [34, 244] on use at bounding box center [32, 248] width 10 height 10
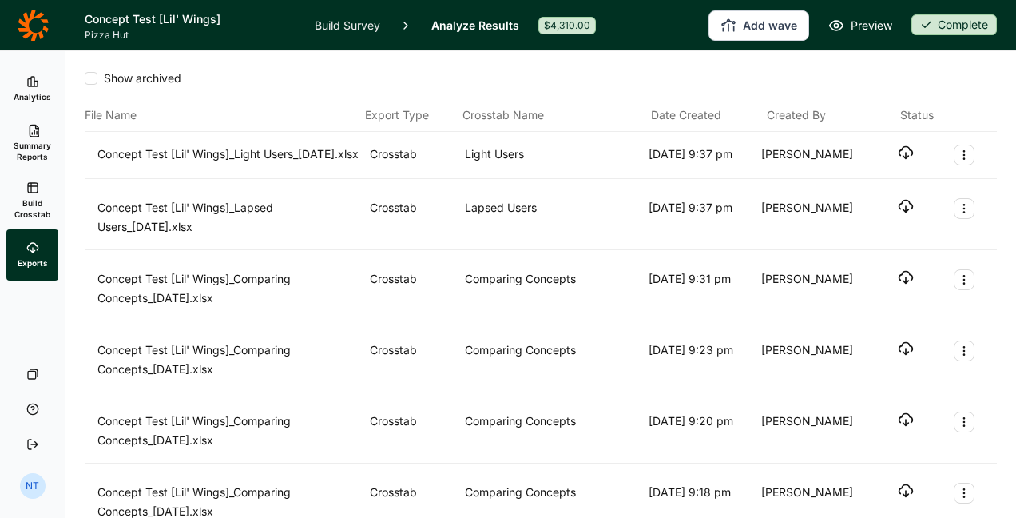
click at [898, 214] on icon "button" at bounding box center [906, 206] width 16 height 16
click at [513, 89] on div "Show archived" at bounding box center [541, 84] width 912 height 29
click at [898, 155] on icon "button" at bounding box center [906, 153] width 16 height 16
